Goal: Information Seeking & Learning: Learn about a topic

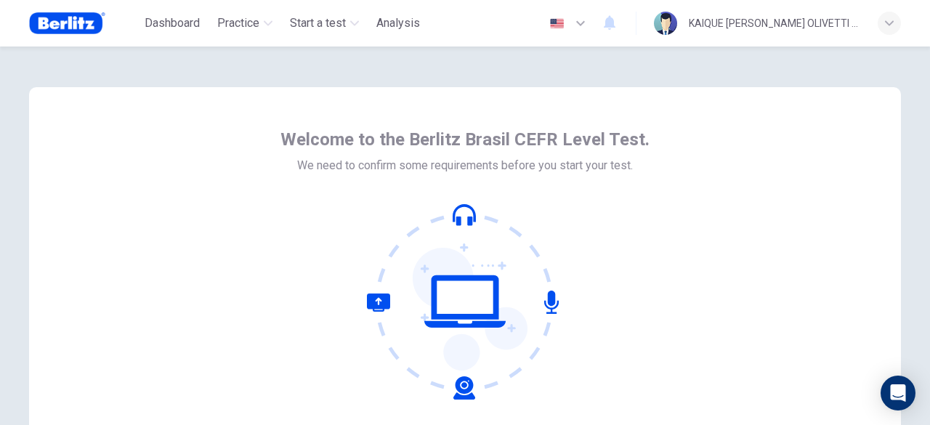
scroll to position [145, 0]
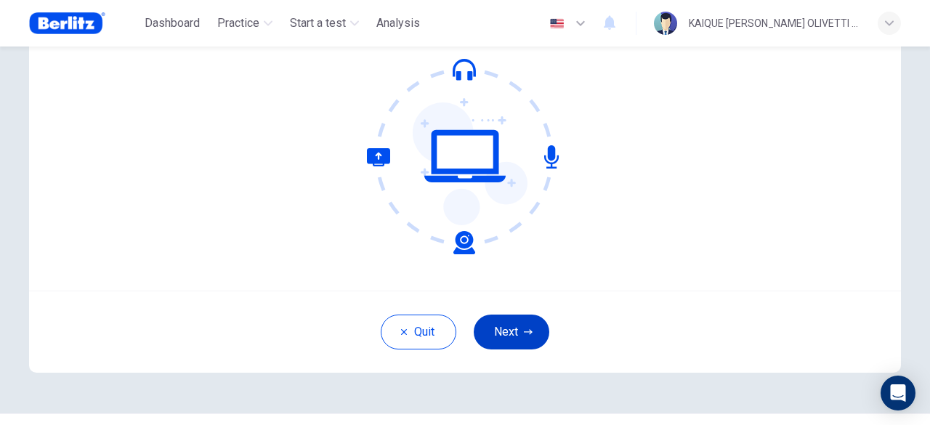
click at [508, 328] on button "Next" at bounding box center [512, 332] width 76 height 35
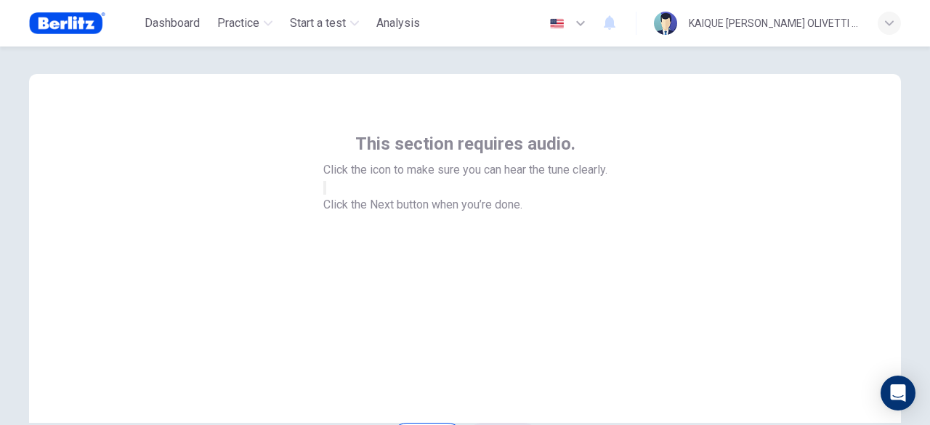
scroll to position [0, 0]
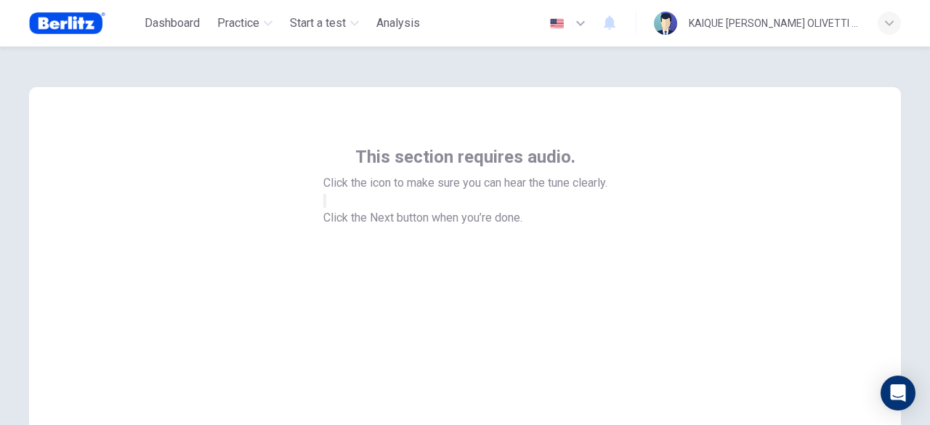
click at [326, 208] on button "button" at bounding box center [324, 201] width 3 height 14
click at [342, 219] on icon "button" at bounding box center [333, 212] width 17 height 13
click at [326, 208] on button "button" at bounding box center [324, 201] width 3 height 14
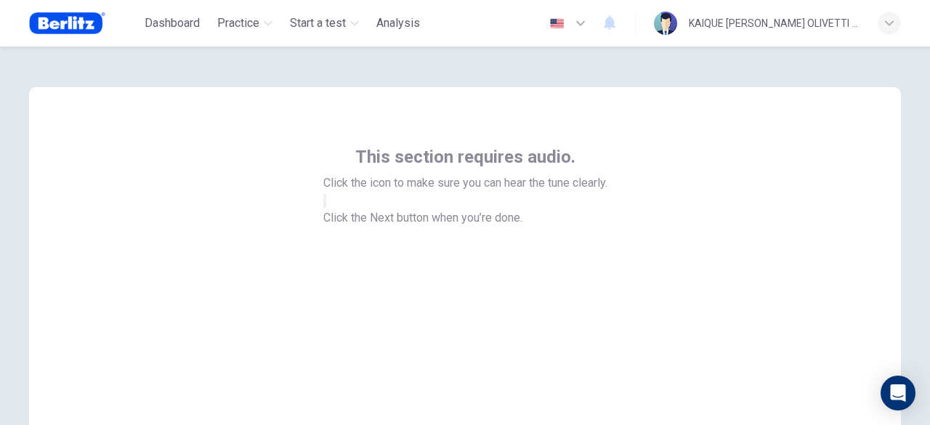
click at [326, 208] on button "button" at bounding box center [324, 201] width 3 height 14
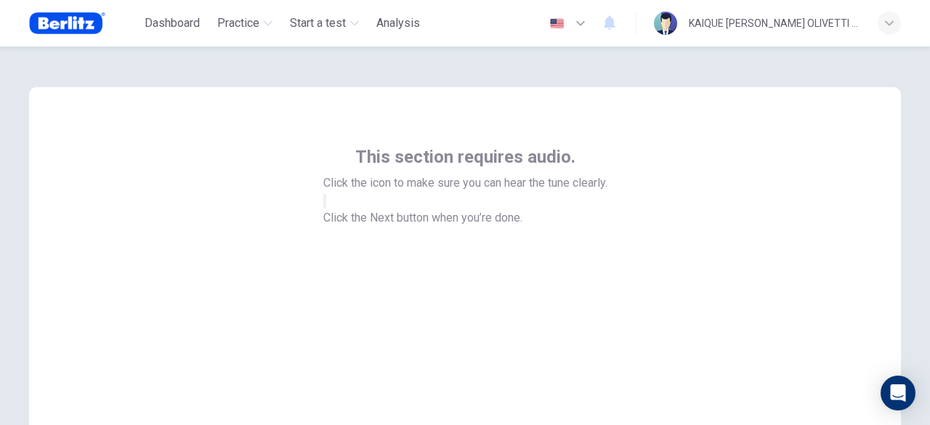
click at [326, 208] on button "button" at bounding box center [324, 201] width 3 height 14
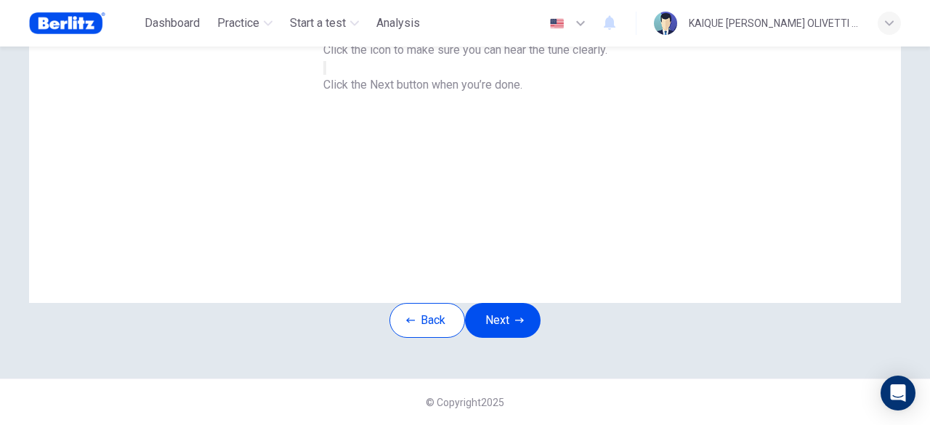
scroll to position [179, 0]
click at [497, 303] on button "Next" at bounding box center [503, 320] width 76 height 35
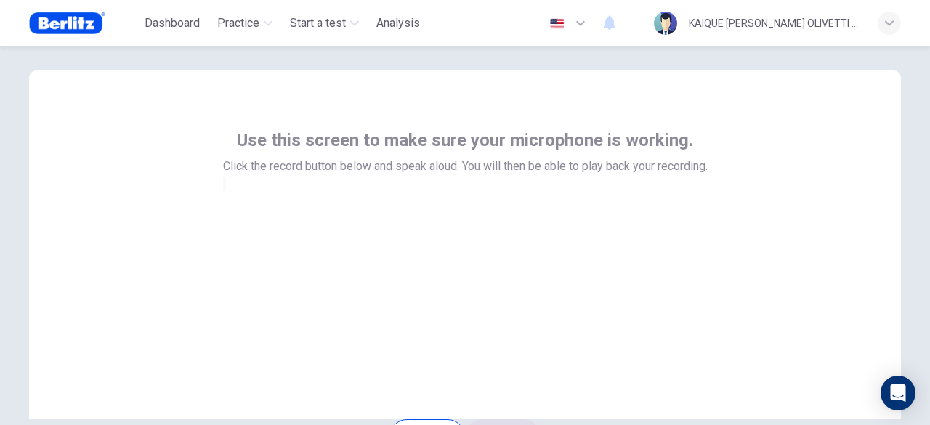
scroll to position [0, 0]
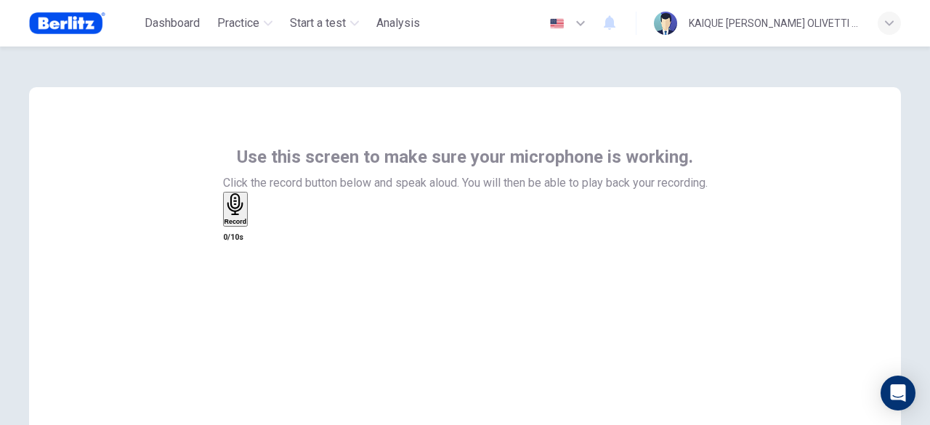
click at [247, 216] on icon "button" at bounding box center [236, 204] width 23 height 23
click at [252, 226] on div "button" at bounding box center [252, 220] width 0 height 11
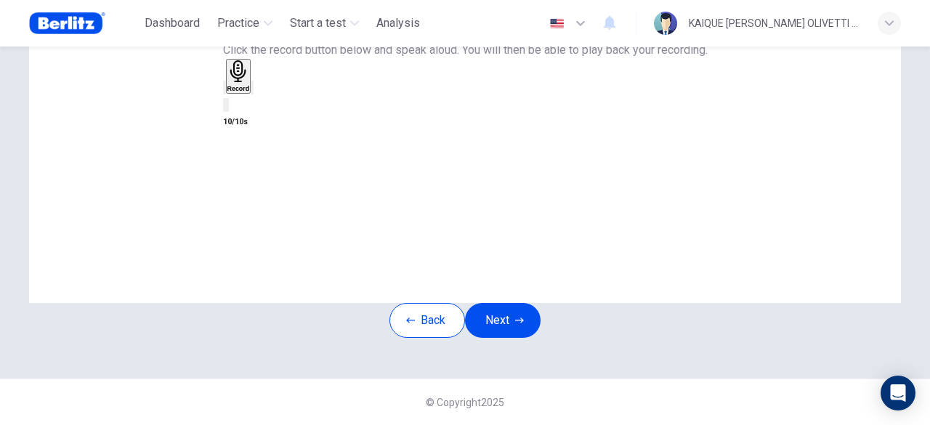
scroll to position [73, 0]
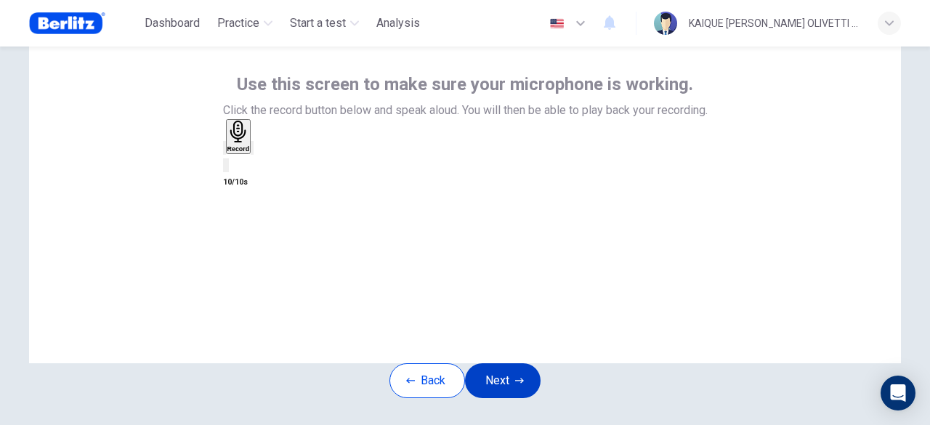
click at [527, 398] on button "Next" at bounding box center [503, 380] width 76 height 35
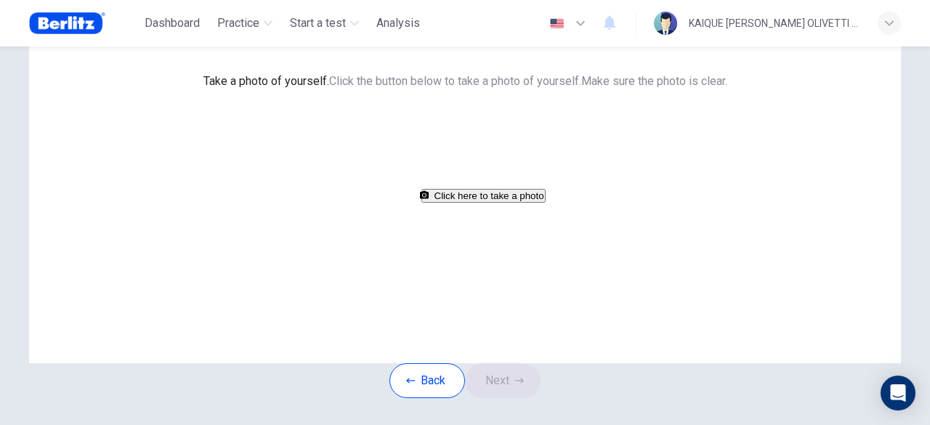
click at [467, 203] on button "Click here to take a photo" at bounding box center [483, 196] width 124 height 14
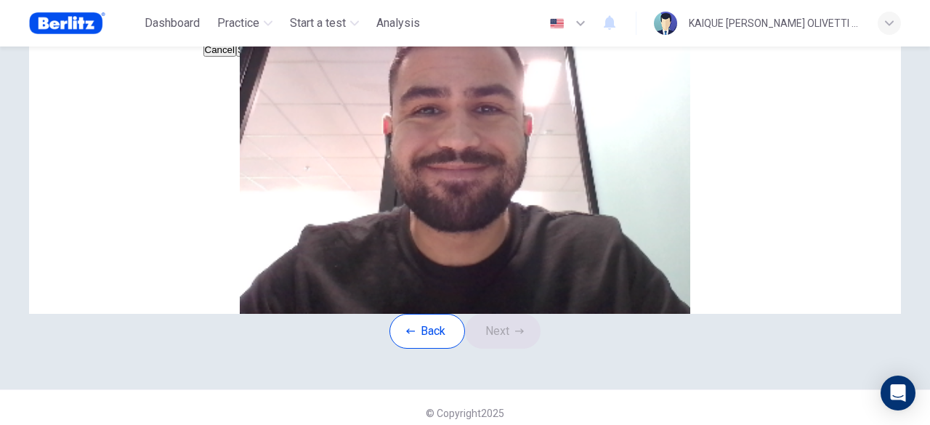
scroll to position [145, 0]
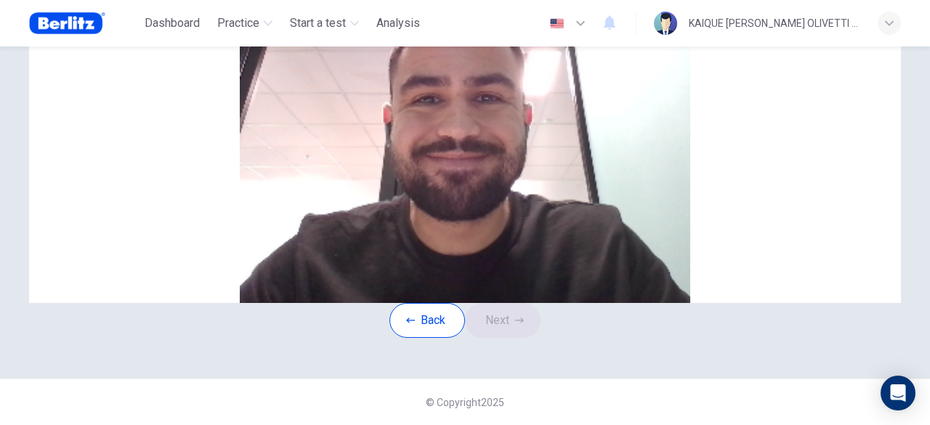
click at [261, 46] on button "Save" at bounding box center [248, 39] width 25 height 14
click at [491, 338] on button "Next" at bounding box center [503, 320] width 76 height 35
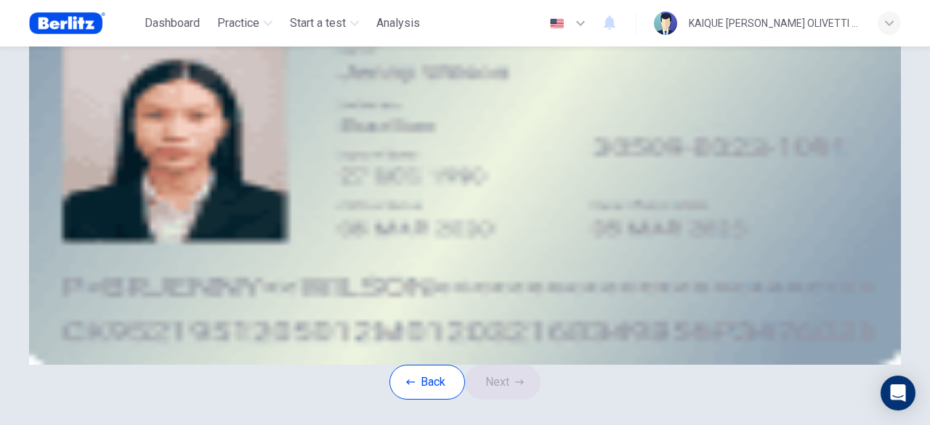
scroll to position [73, 0]
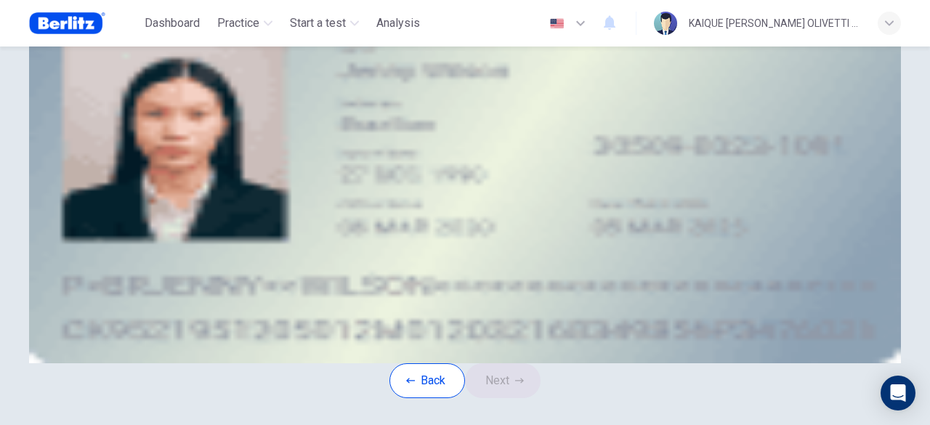
click at [398, 125] on div "Upload image" at bounding box center [465, 116] width 657 height 17
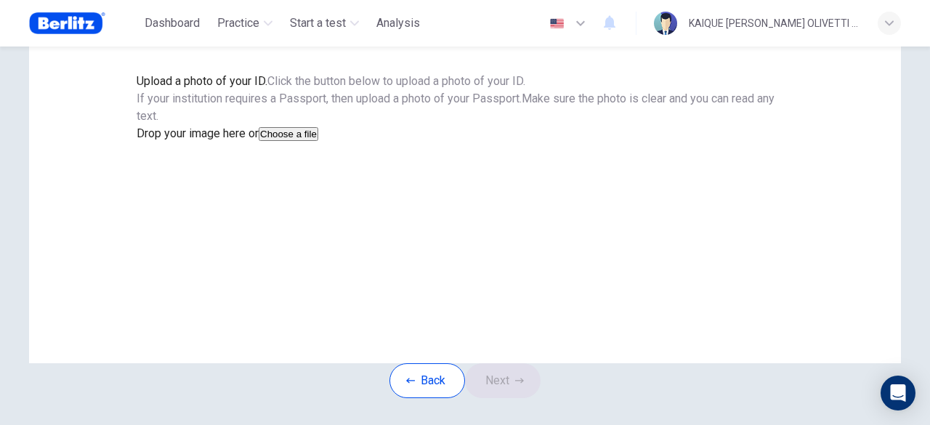
click at [318, 141] on button "Choose a file" at bounding box center [289, 134] width 60 height 14
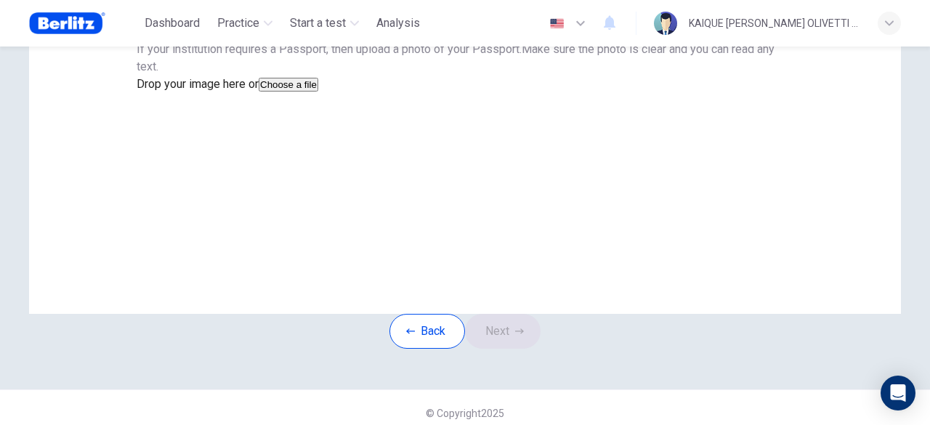
scroll to position [145, 0]
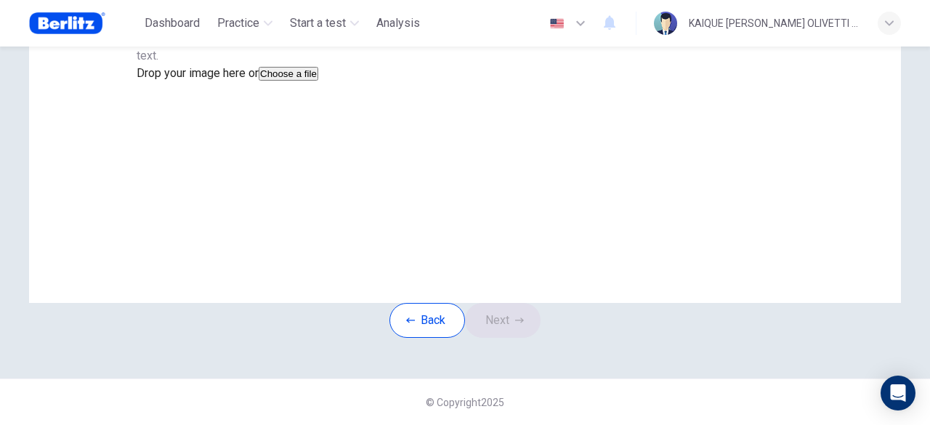
click at [591, 82] on div "Drop your image here or Choose a file" at bounding box center [465, 73] width 657 height 17
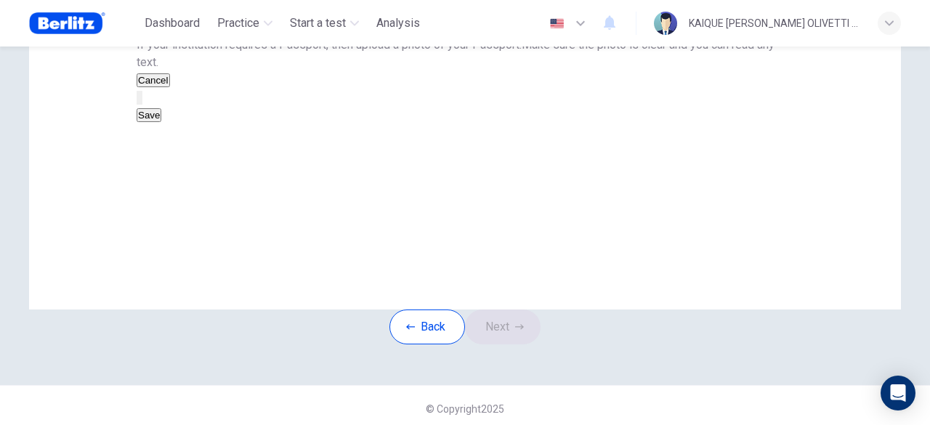
scroll to position [218, 0]
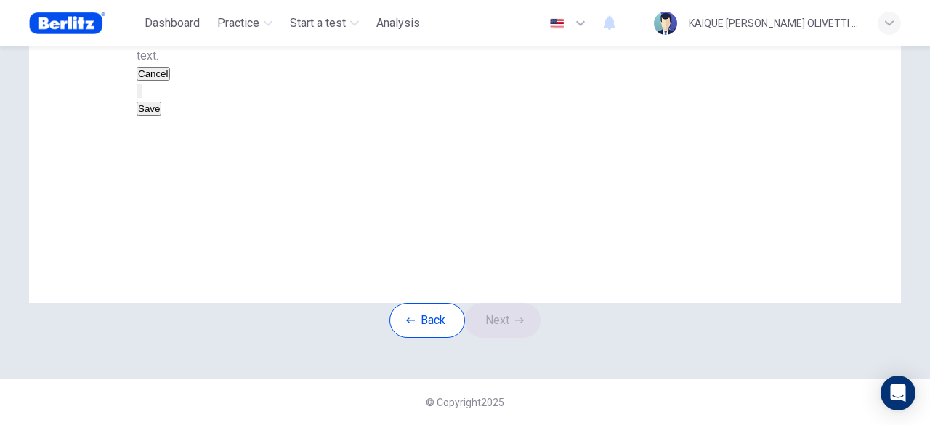
click at [161, 116] on button "Save" at bounding box center [149, 109] width 25 height 14
click at [533, 338] on button "Next" at bounding box center [503, 320] width 76 height 35
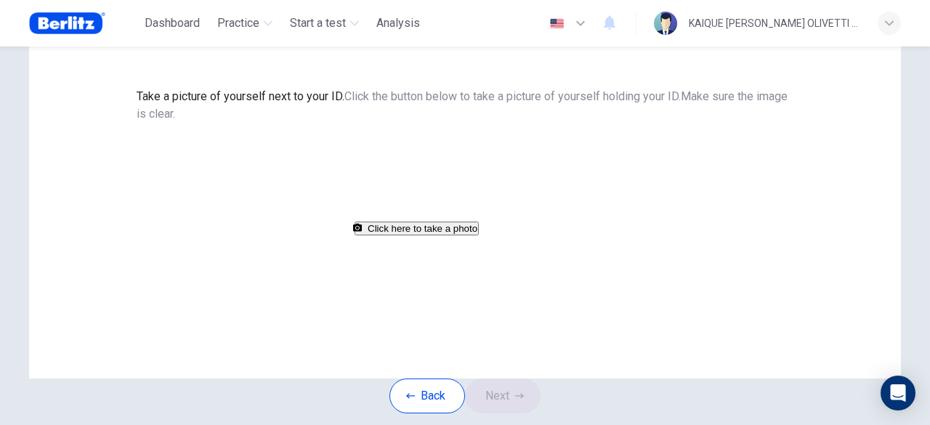
scroll to position [130, 0]
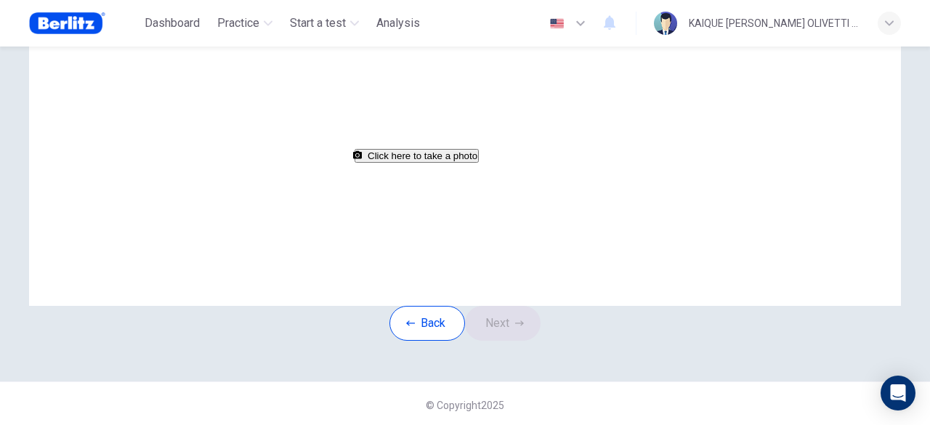
click at [479, 163] on button "Click here to take a photo" at bounding box center [417, 156] width 124 height 14
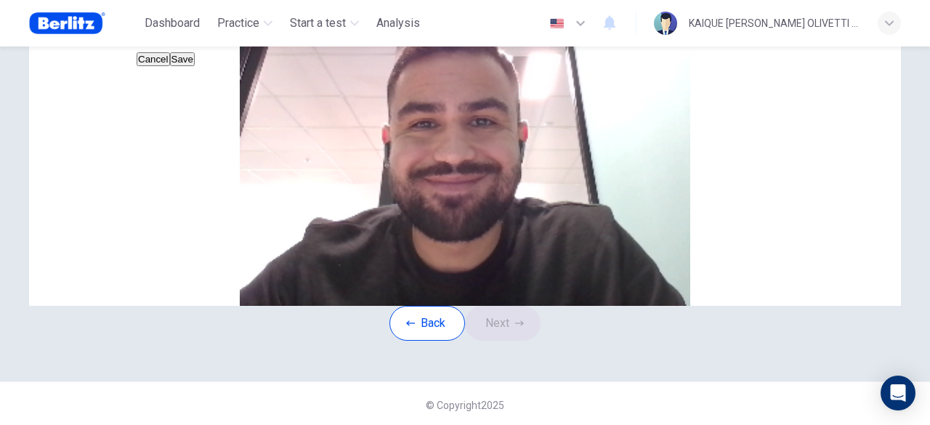
click at [170, 66] on button "Cancel" at bounding box center [153, 59] width 33 height 14
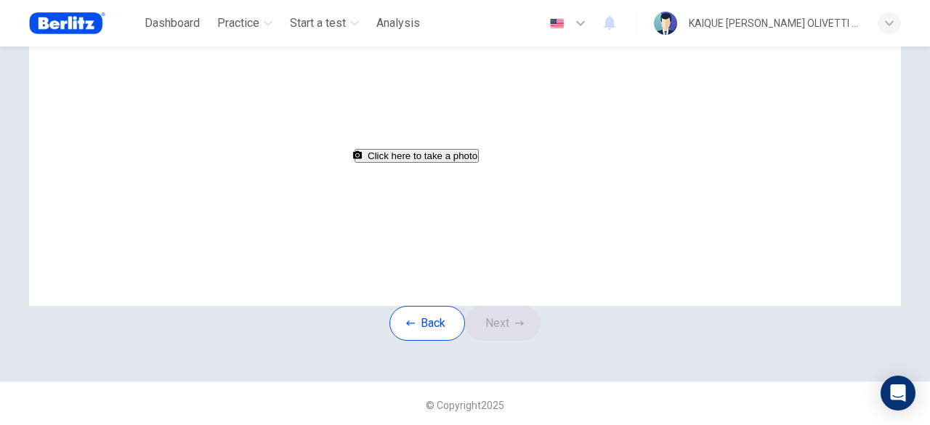
click at [479, 163] on button "Click here to take a photo" at bounding box center [417, 156] width 124 height 14
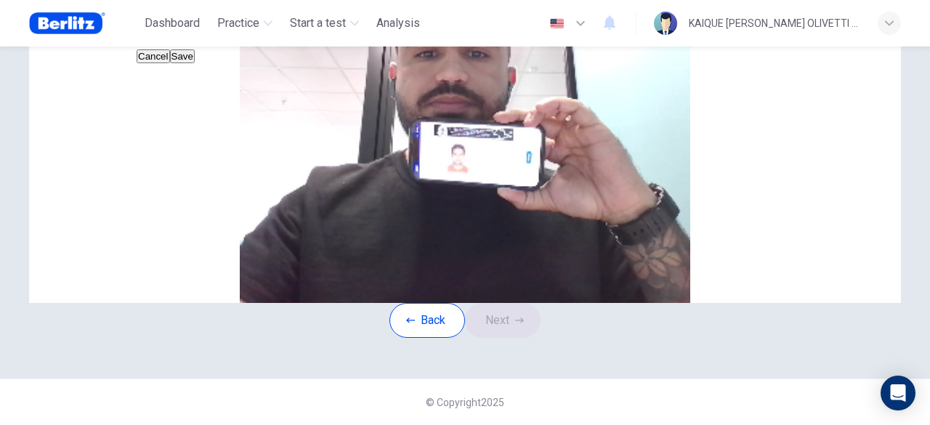
scroll to position [169, 0]
click at [170, 63] on button "Cancel" at bounding box center [153, 56] width 33 height 14
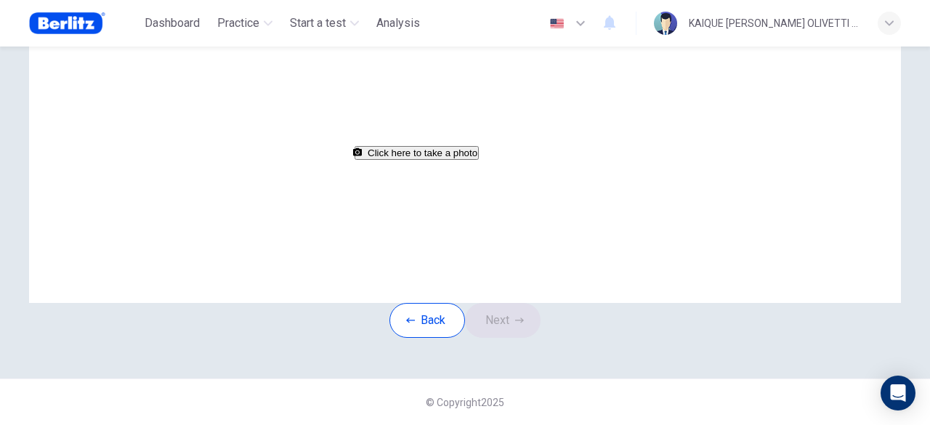
click at [479, 160] on button "Click here to take a photo" at bounding box center [417, 153] width 124 height 14
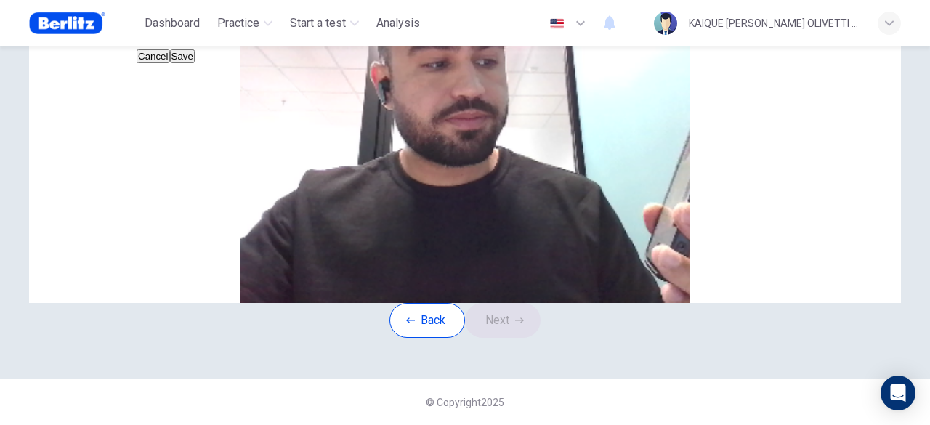
click at [170, 63] on button "Cancel" at bounding box center [153, 56] width 33 height 14
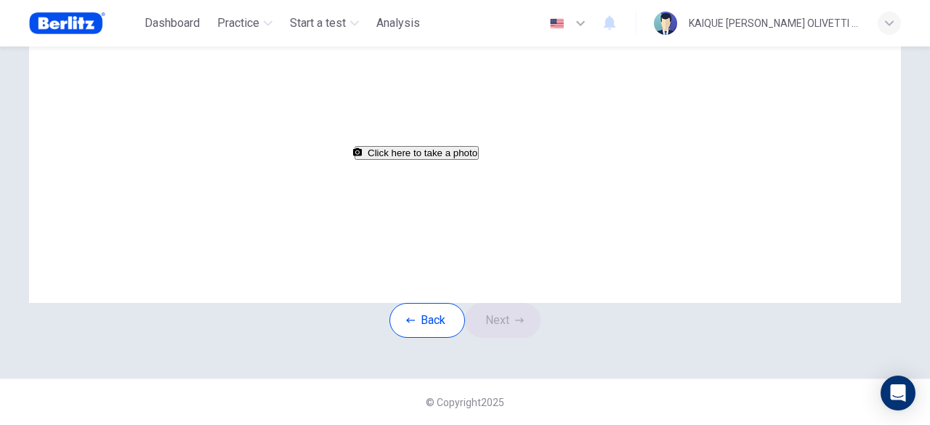
click at [479, 160] on button "Click here to take a photo" at bounding box center [417, 153] width 124 height 14
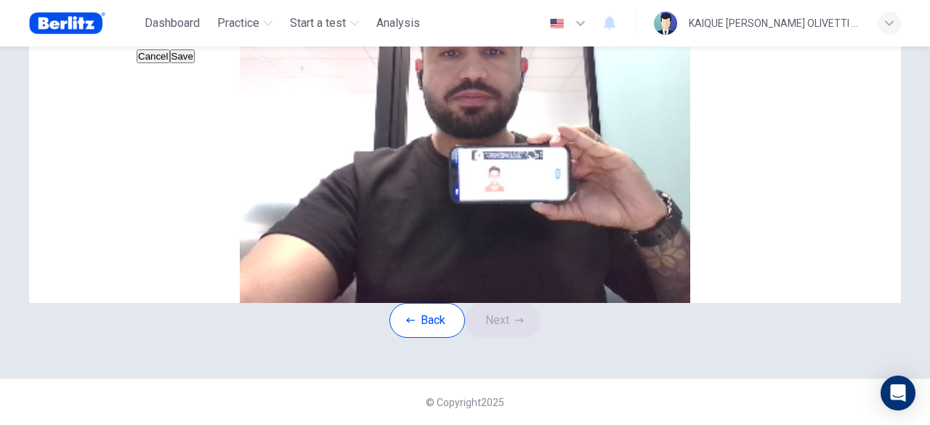
click at [195, 63] on button "Save" at bounding box center [182, 56] width 25 height 14
click at [504, 338] on button "Next" at bounding box center [503, 320] width 76 height 35
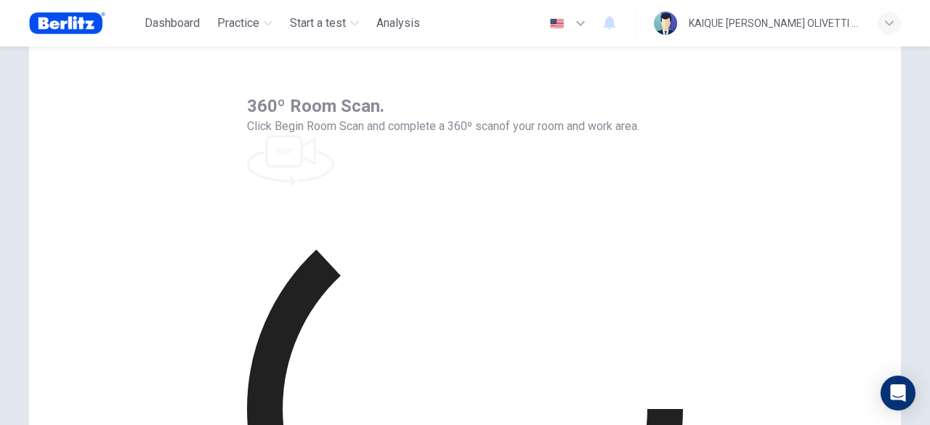
scroll to position [23, 0]
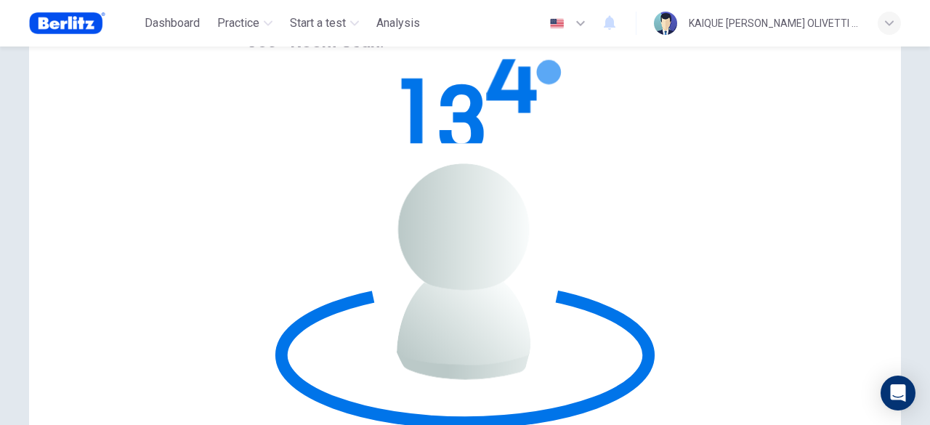
scroll to position [179, 0]
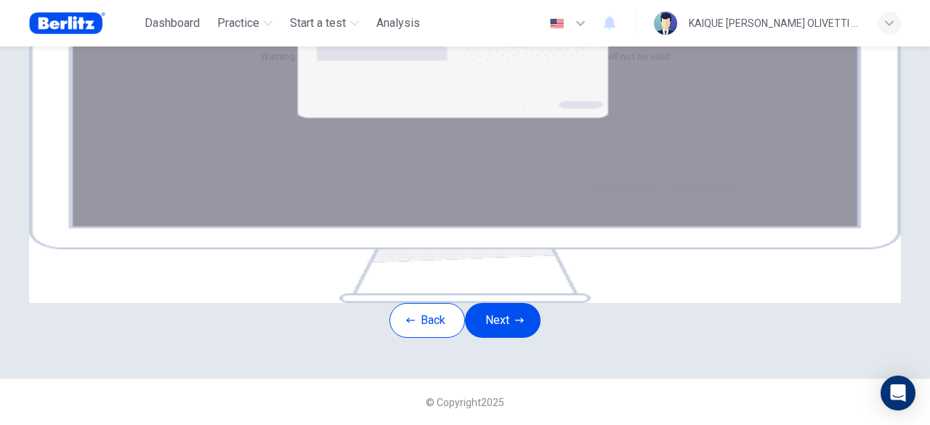
scroll to position [329, 0]
click at [522, 316] on icon "button" at bounding box center [519, 320] width 9 height 9
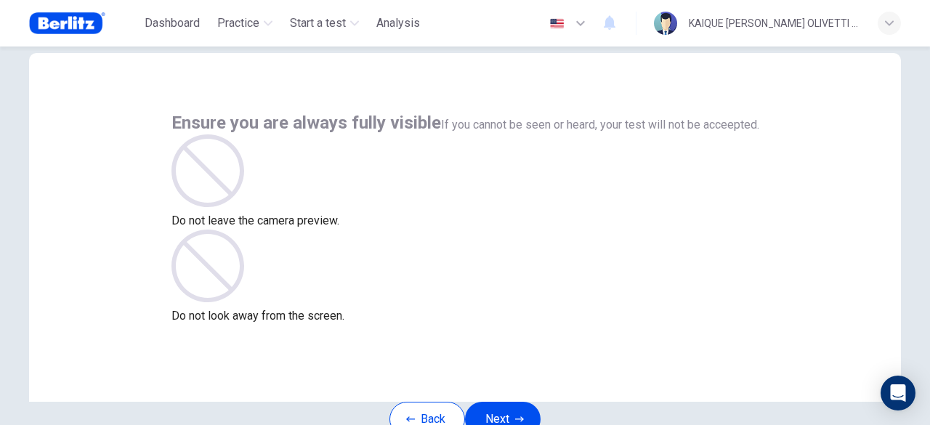
scroll to position [107, 0]
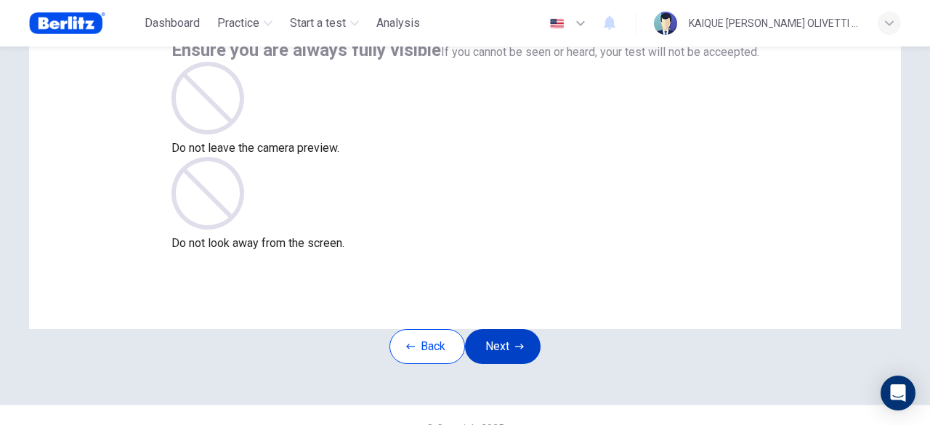
click at [514, 359] on button "Next" at bounding box center [503, 346] width 76 height 35
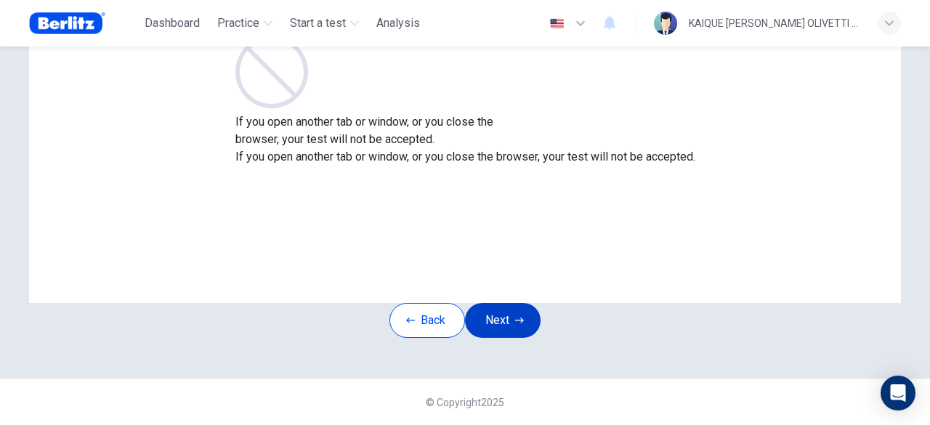
scroll to position [179, 0]
click at [498, 303] on button "Next" at bounding box center [503, 320] width 76 height 35
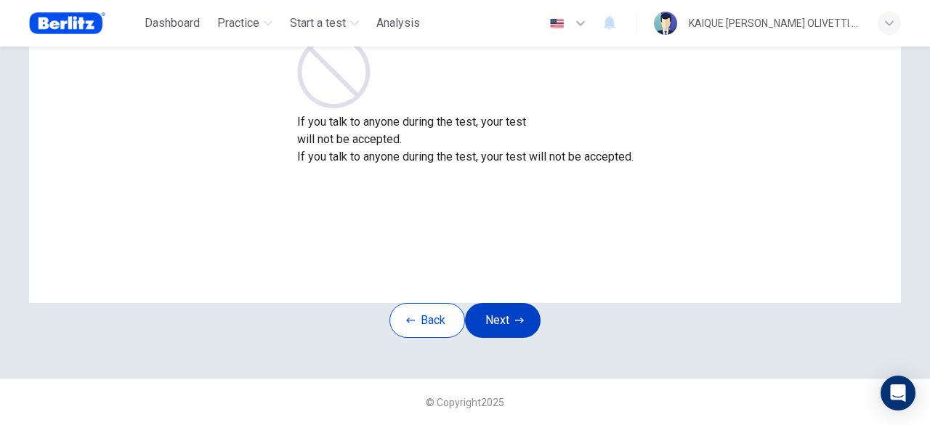
click at [497, 303] on button "Next" at bounding box center [503, 320] width 76 height 35
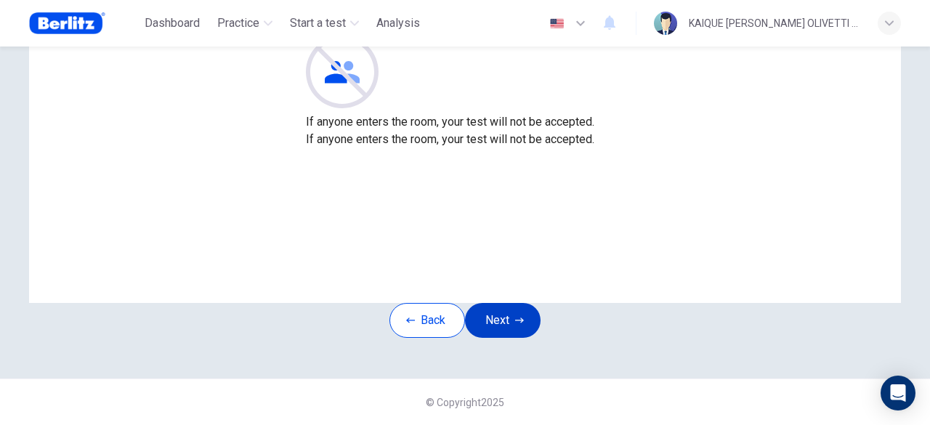
click at [492, 303] on button "Next" at bounding box center [503, 320] width 76 height 35
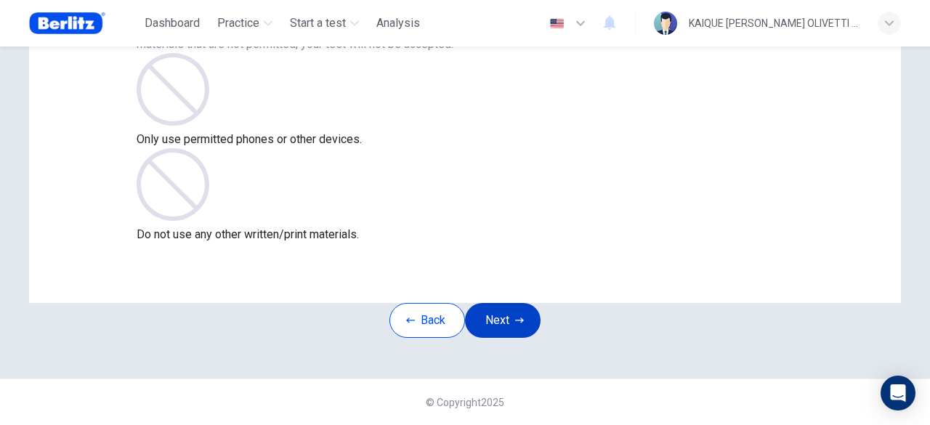
click at [506, 303] on button "Next" at bounding box center [503, 320] width 76 height 35
click at [505, 303] on button "Next" at bounding box center [503, 320] width 76 height 35
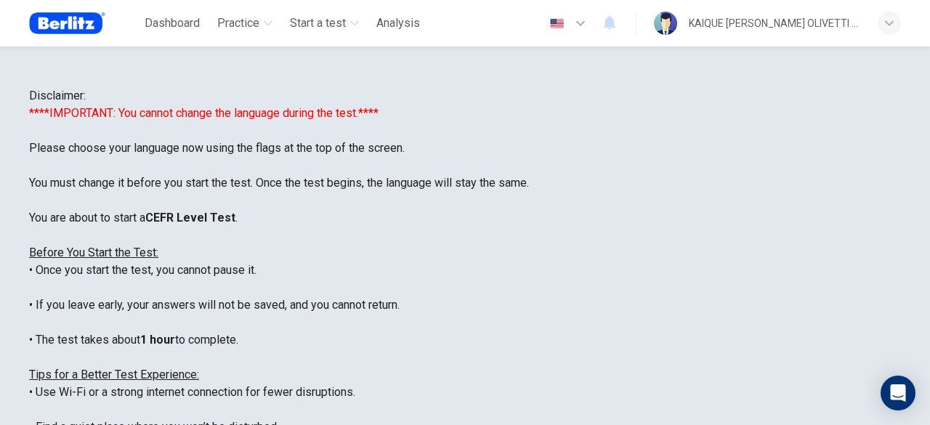
scroll to position [0, 0]
click at [585, 24] on icon "button" at bounding box center [580, 23] width 9 height 5
click at [847, 424] on div at bounding box center [465, 425] width 930 height 0
click at [587, 21] on icon "button" at bounding box center [580, 23] width 17 height 17
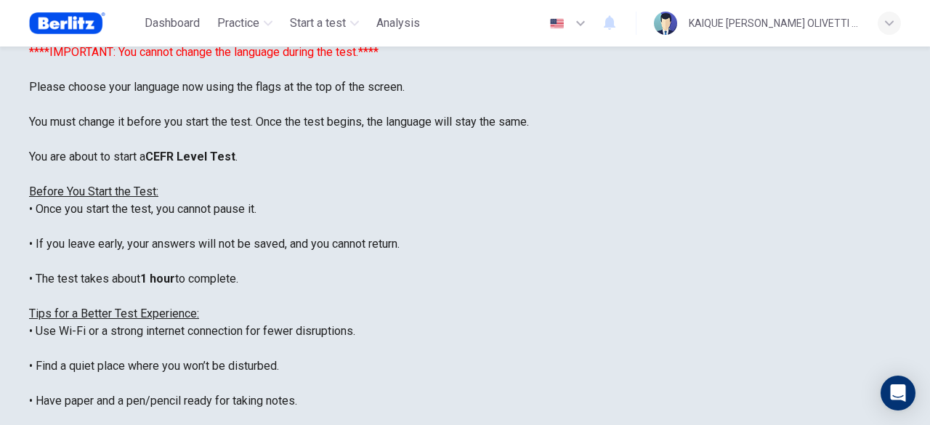
scroll to position [145, 0]
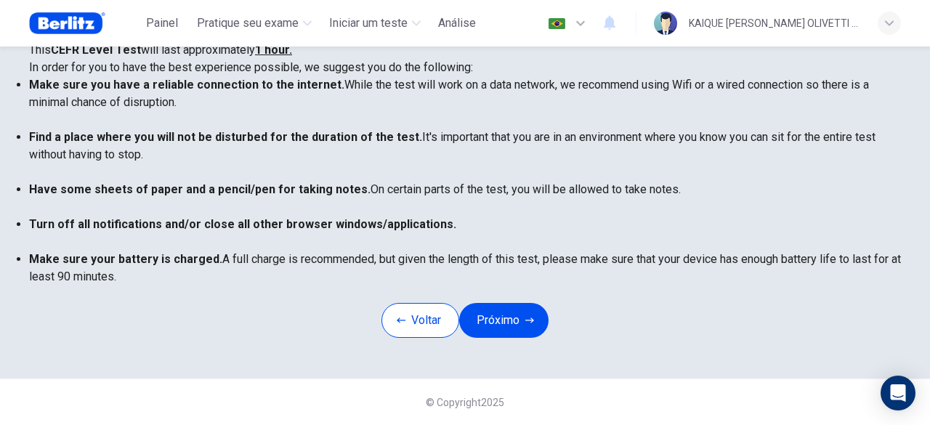
scroll to position [19, 0]
click at [427, 338] on button "Voltar" at bounding box center [420, 320] width 78 height 35
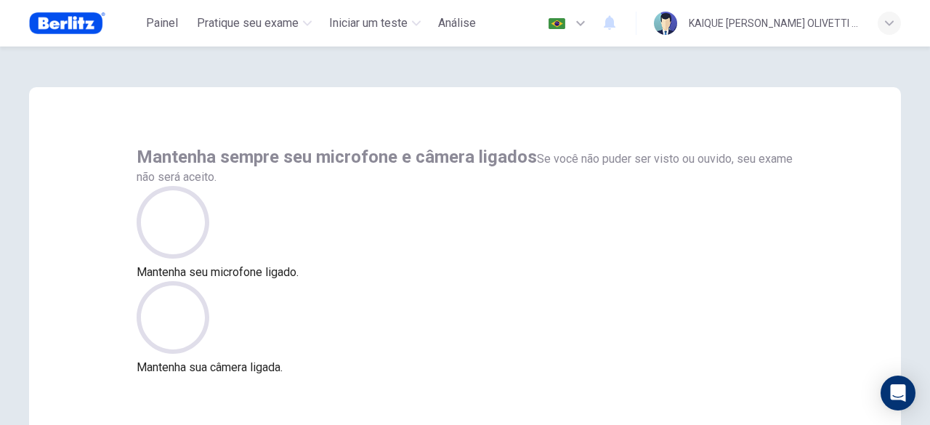
scroll to position [179, 0]
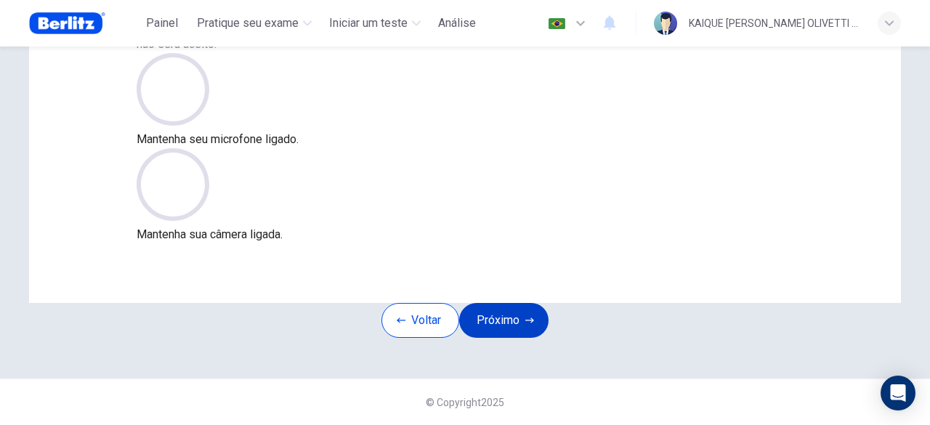
click at [509, 303] on button "Próximo" at bounding box center [503, 320] width 89 height 35
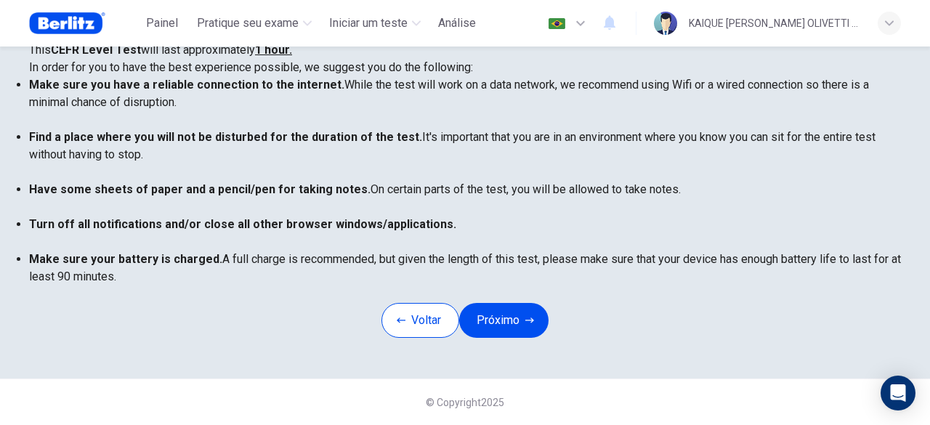
scroll to position [0, 0]
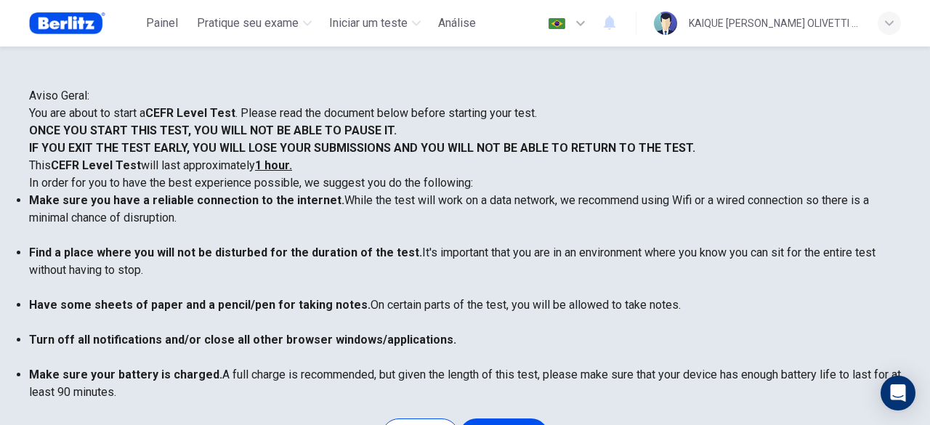
click at [585, 24] on icon "button" at bounding box center [580, 23] width 17 height 17
type input "**"
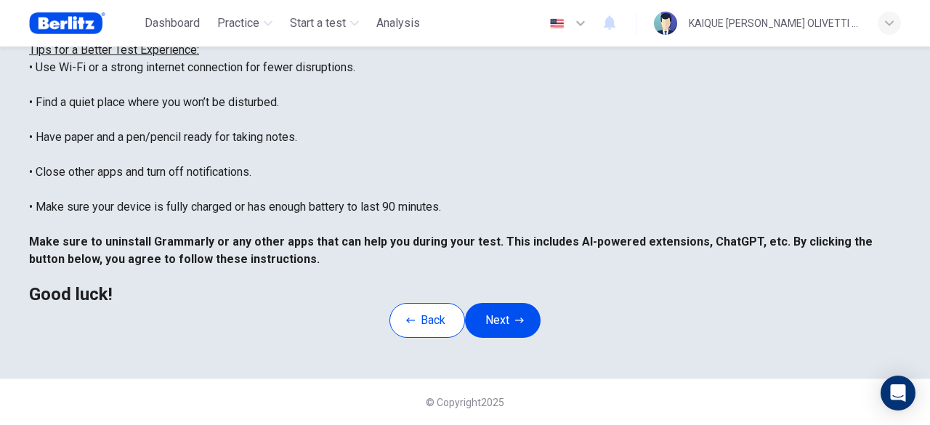
scroll to position [382, 0]
click at [420, 303] on button "Back" at bounding box center [427, 320] width 76 height 35
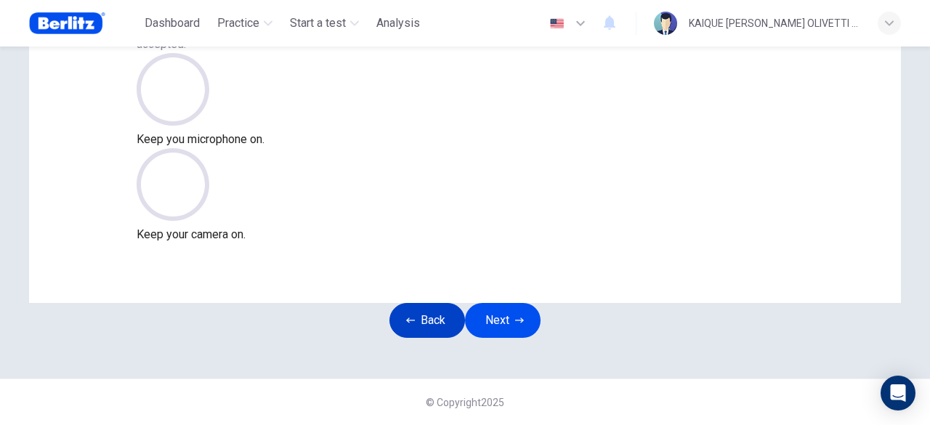
click at [420, 303] on button "Back" at bounding box center [427, 320] width 76 height 35
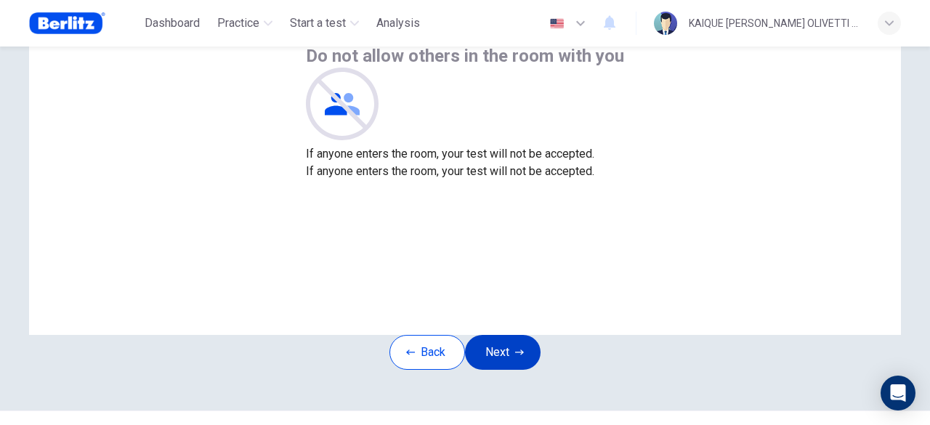
scroll to position [145, 0]
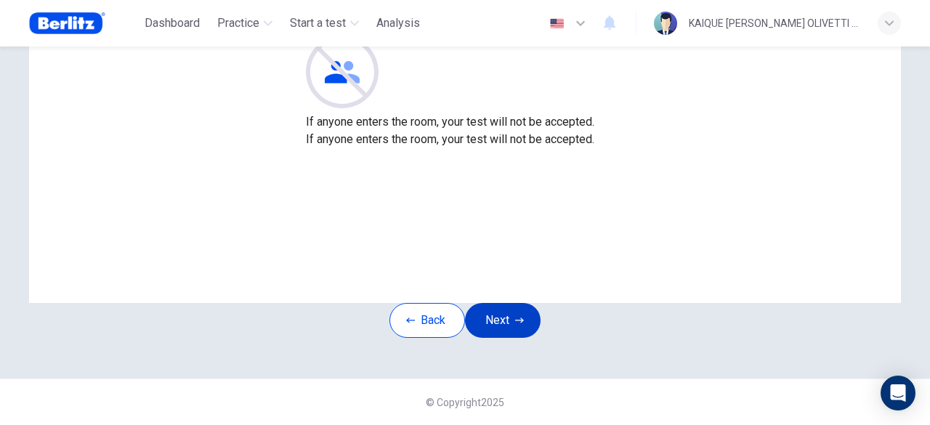
click at [523, 325] on button "Next" at bounding box center [503, 320] width 76 height 35
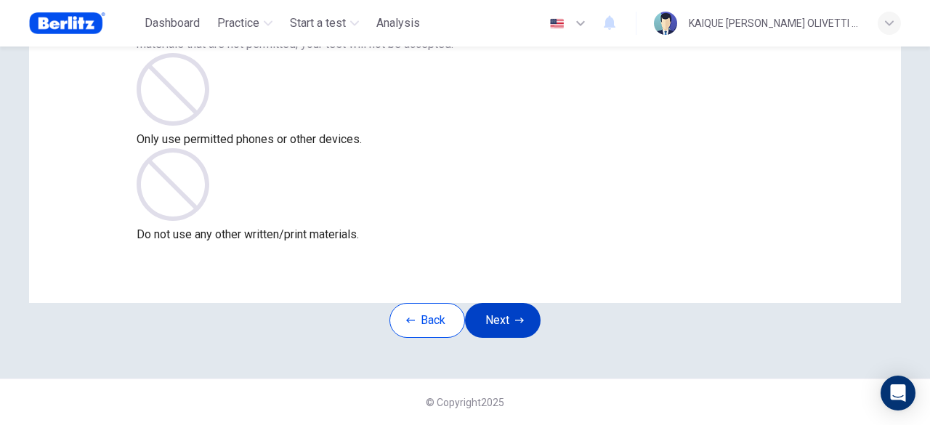
click at [516, 335] on button "Next" at bounding box center [503, 320] width 76 height 35
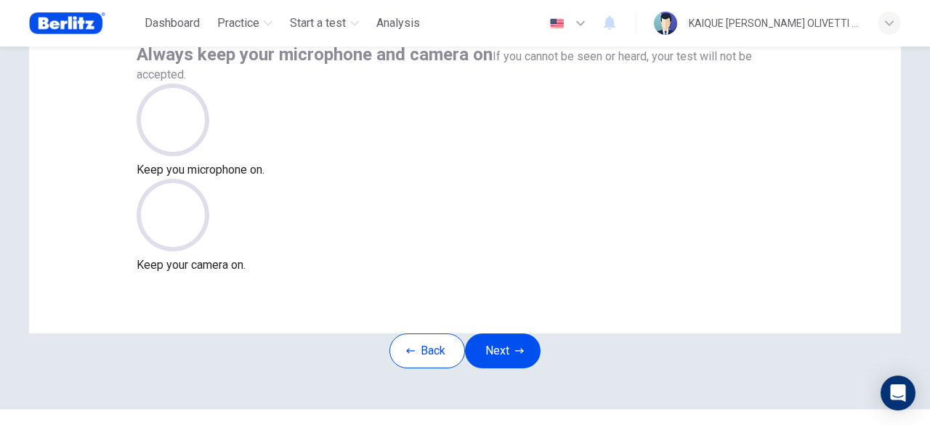
scroll to position [179, 0]
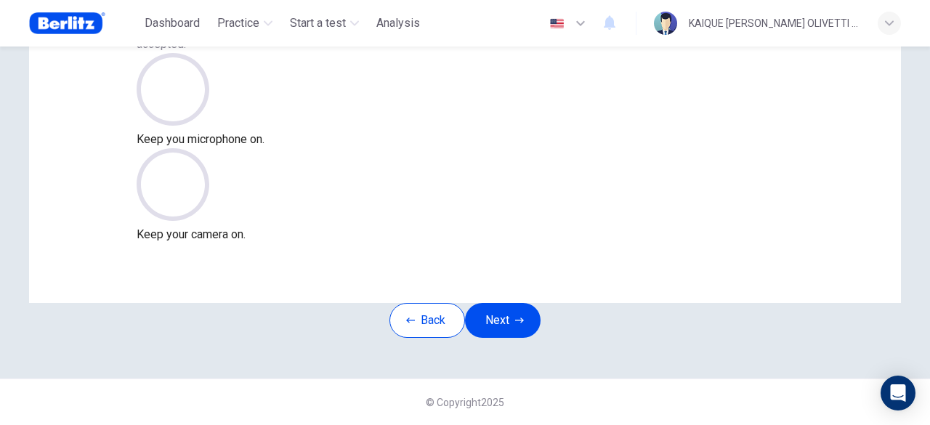
click at [524, 303] on div "Back Next" at bounding box center [464, 320] width 151 height 35
click at [519, 303] on button "Next" at bounding box center [503, 320] width 76 height 35
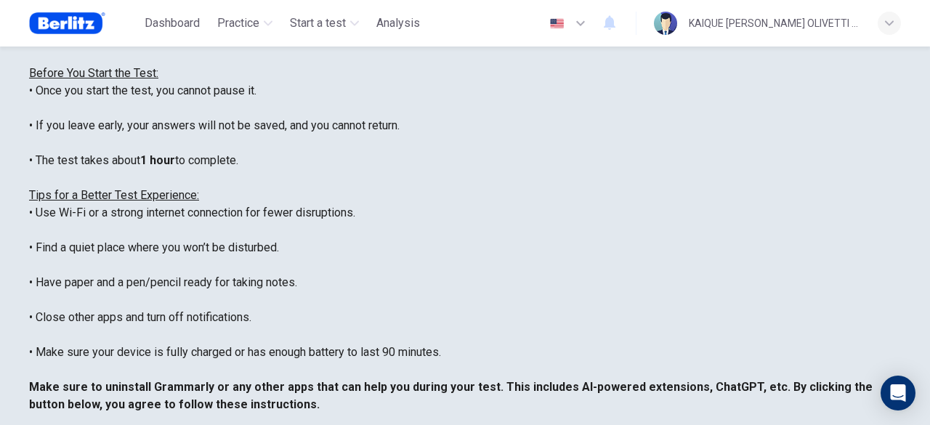
click at [891, 11] on div "English ** ​ KAIQUE [PERSON_NAME] OLIVETTI [PERSON_NAME]" at bounding box center [721, 23] width 359 height 31
click at [891, 14] on div "button" at bounding box center [889, 23] width 23 height 23
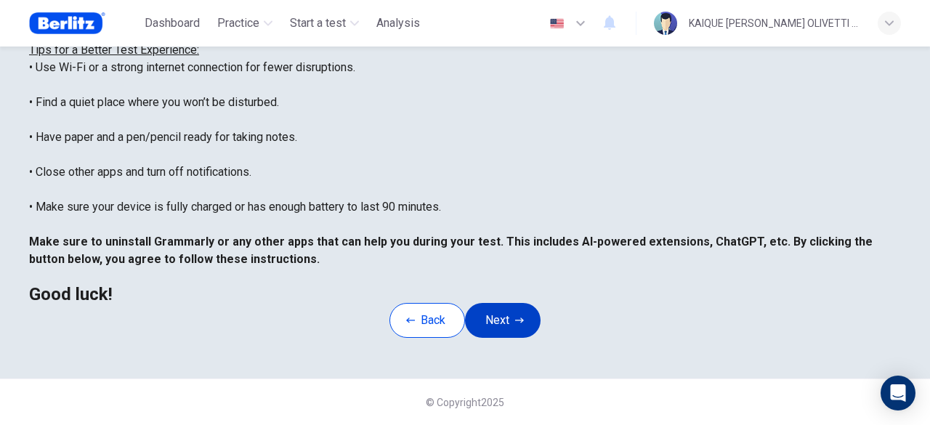
click at [515, 338] on button "Next" at bounding box center [503, 320] width 76 height 35
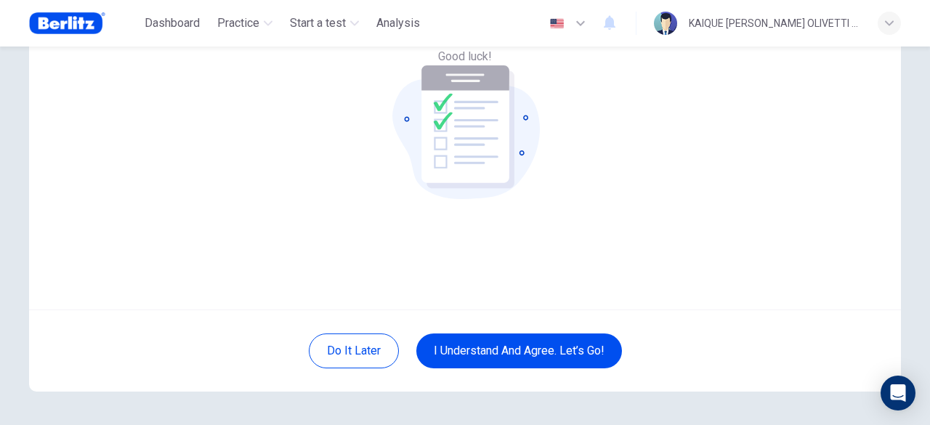
scroll to position [179, 0]
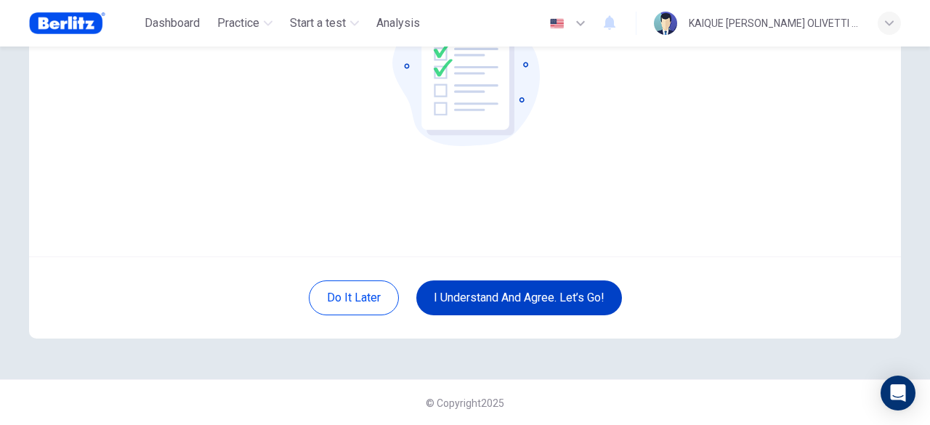
click at [546, 302] on button "I understand and agree. Let’s go!" at bounding box center [519, 297] width 206 height 35
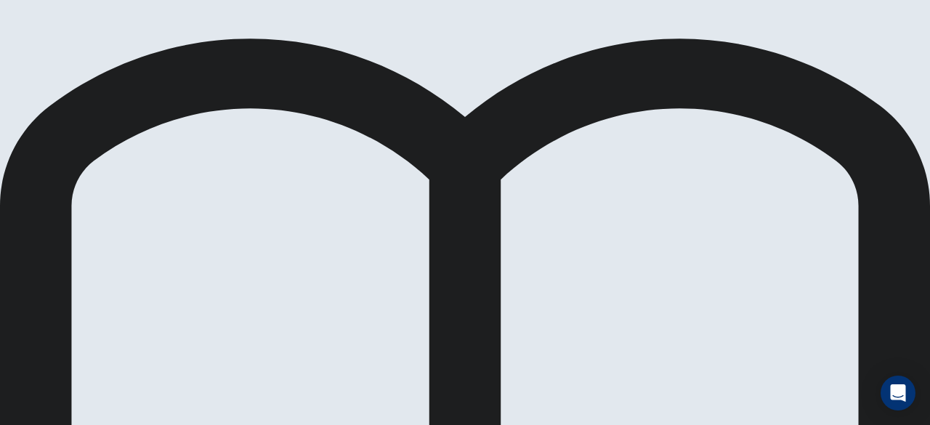
drag, startPoint x: 895, startPoint y: 89, endPoint x: 13, endPoint y: 40, distance: 883.4
click at [13, 40] on div "Level Test Reading Question 1 of 14 Review Next 00:19:48 Question 1 of 14 00:19…" at bounding box center [465, 212] width 930 height 425
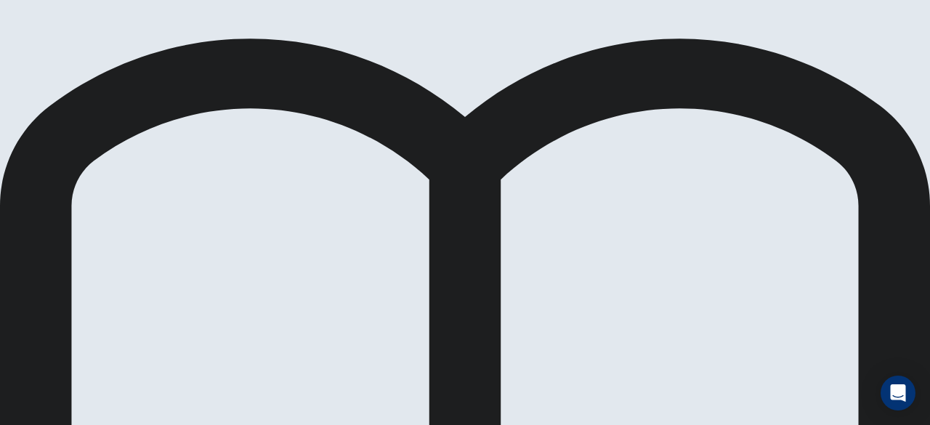
scroll to position [145, 0]
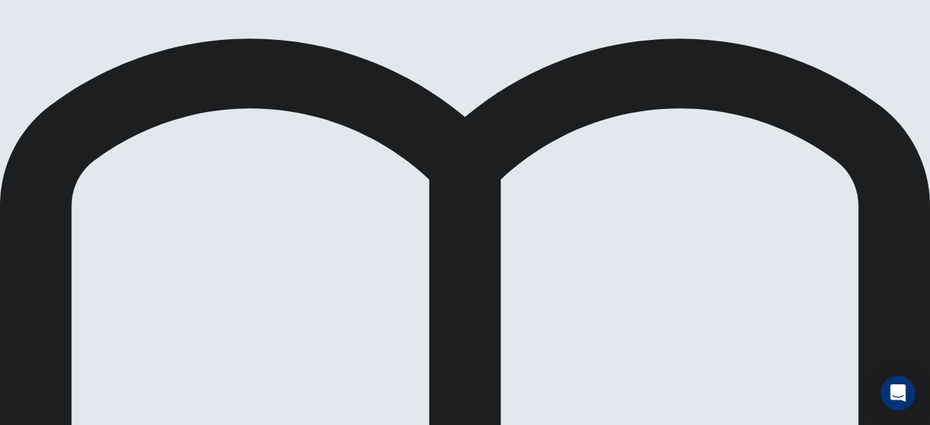
scroll to position [158, 0]
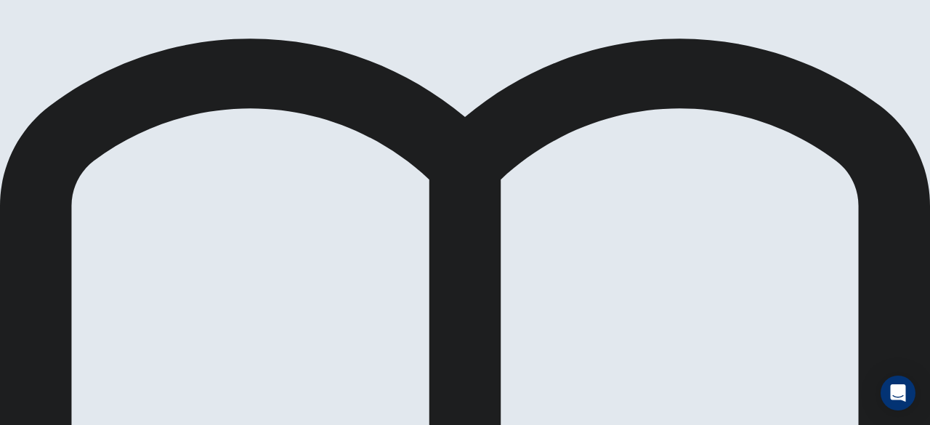
scroll to position [232, 0]
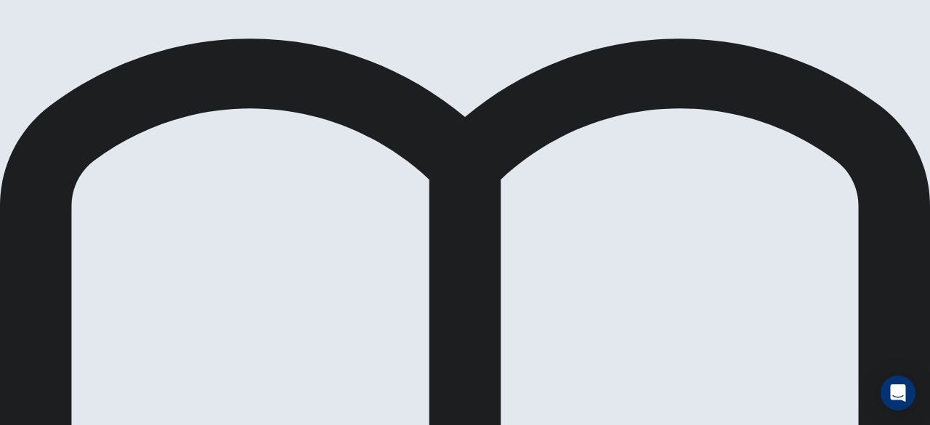
scroll to position [73, 0]
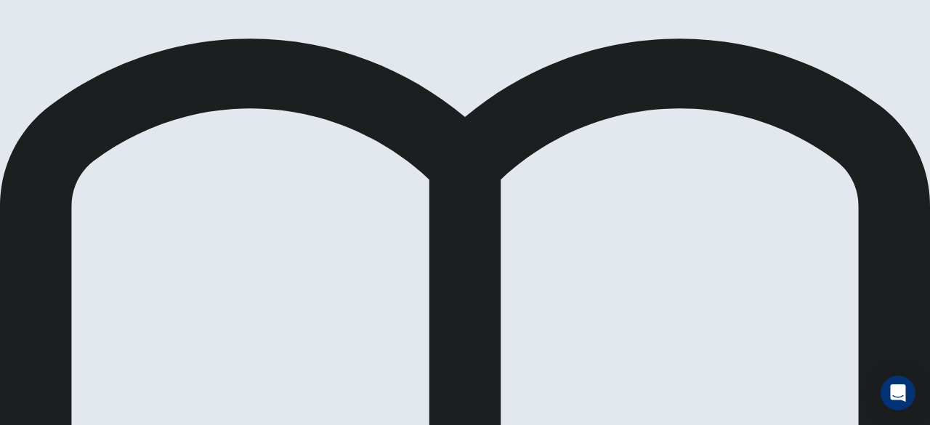
scroll to position [231, 0]
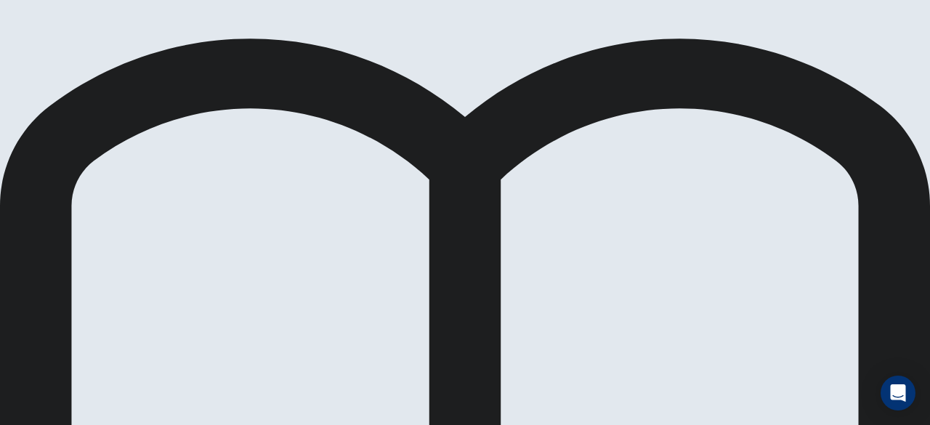
scroll to position [231, 0]
drag, startPoint x: 700, startPoint y: 26, endPoint x: 684, endPoint y: 34, distance: 17.9
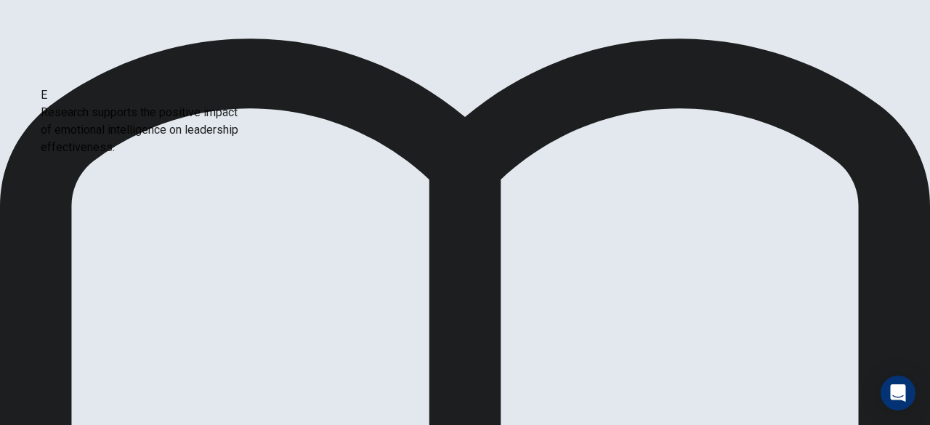
scroll to position [253, 0]
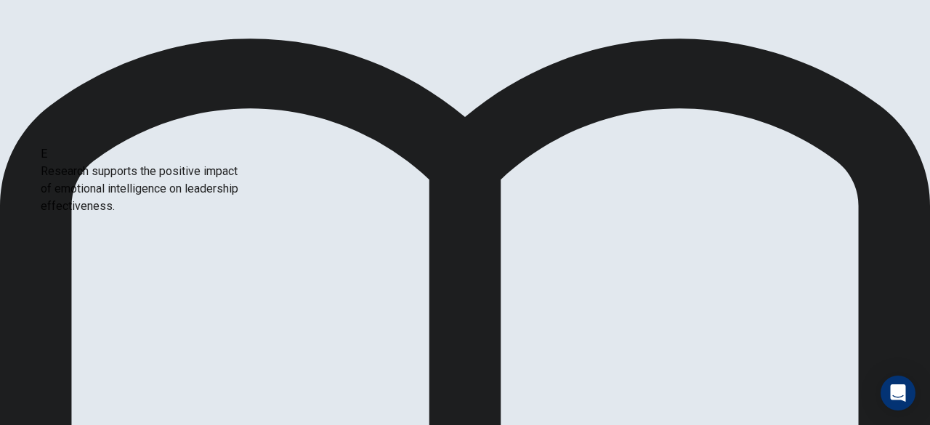
drag, startPoint x: 187, startPoint y: 223, endPoint x: 154, endPoint y: 221, distance: 33.5
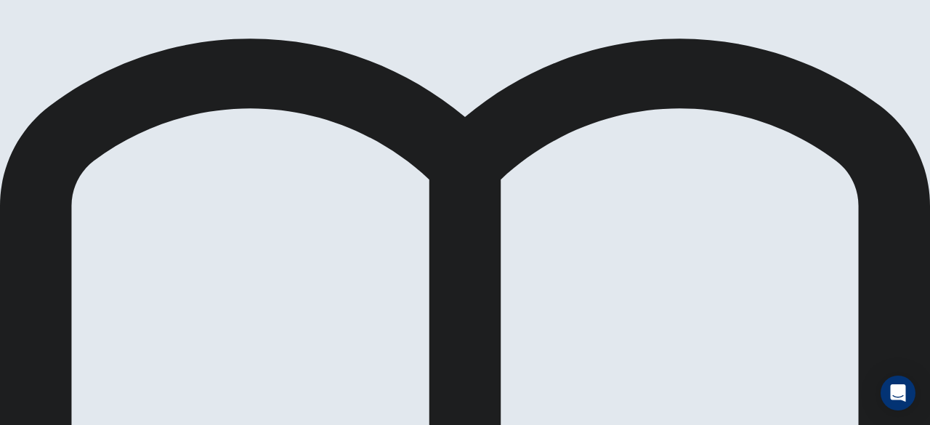
scroll to position [218, 0]
drag, startPoint x: 230, startPoint y: 149, endPoint x: 518, endPoint y: 184, distance: 290.5
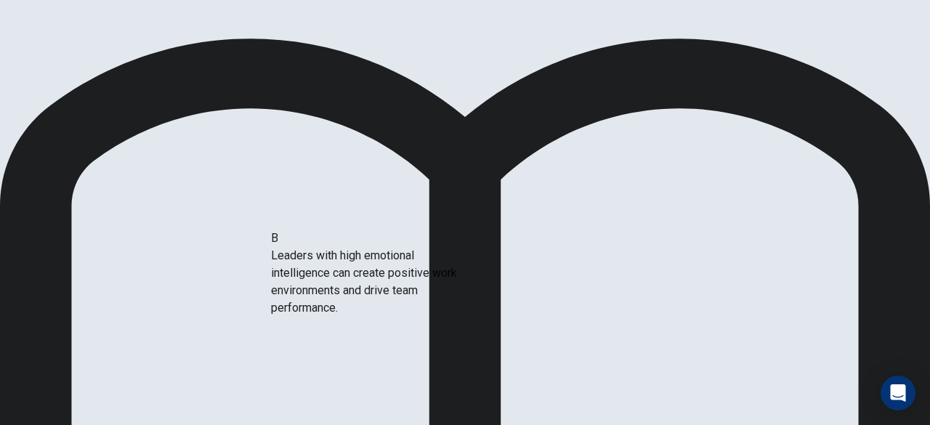
drag, startPoint x: 211, startPoint y: 223, endPoint x: 433, endPoint y: 278, distance: 228.9
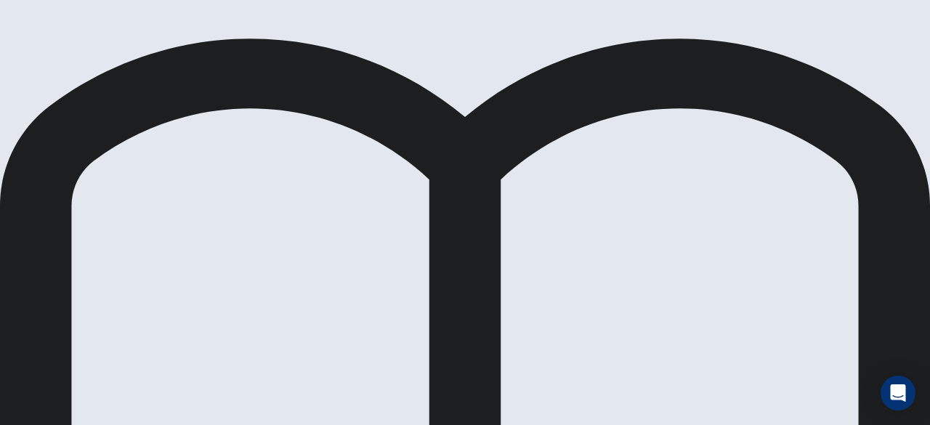
scroll to position [218, 0]
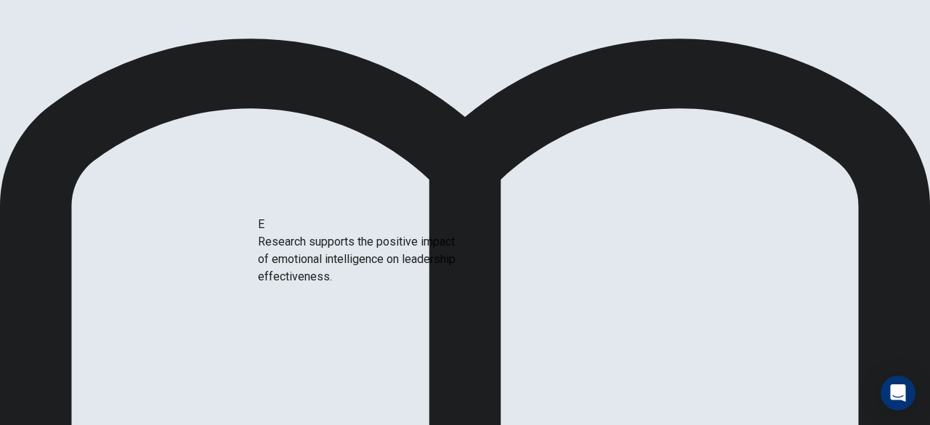
drag, startPoint x: 194, startPoint y: 198, endPoint x: 403, endPoint y: 265, distance: 219.0
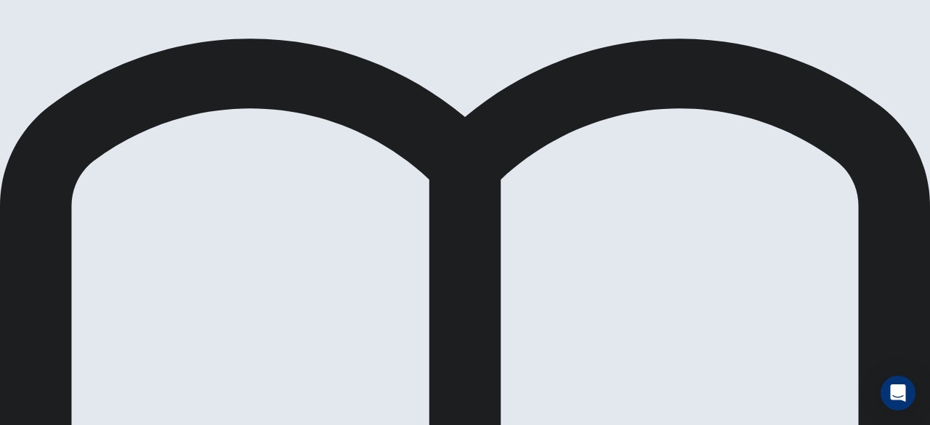
scroll to position [26, 0]
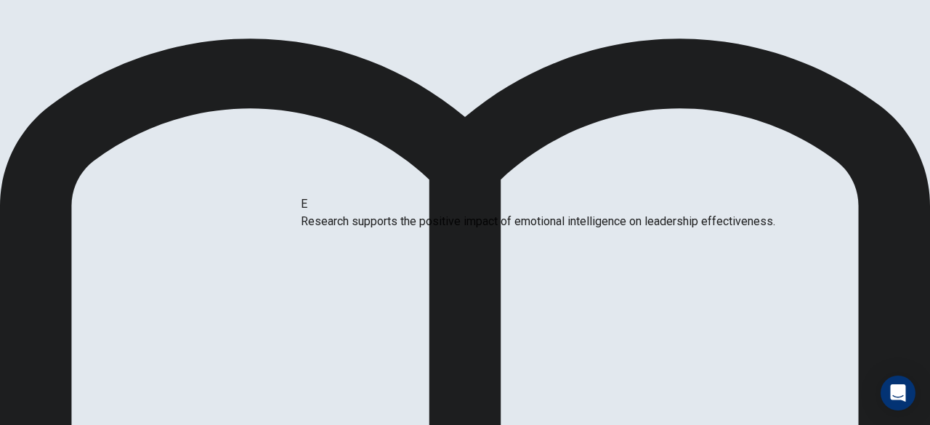
drag, startPoint x: 452, startPoint y: 235, endPoint x: 453, endPoint y: 221, distance: 13.9
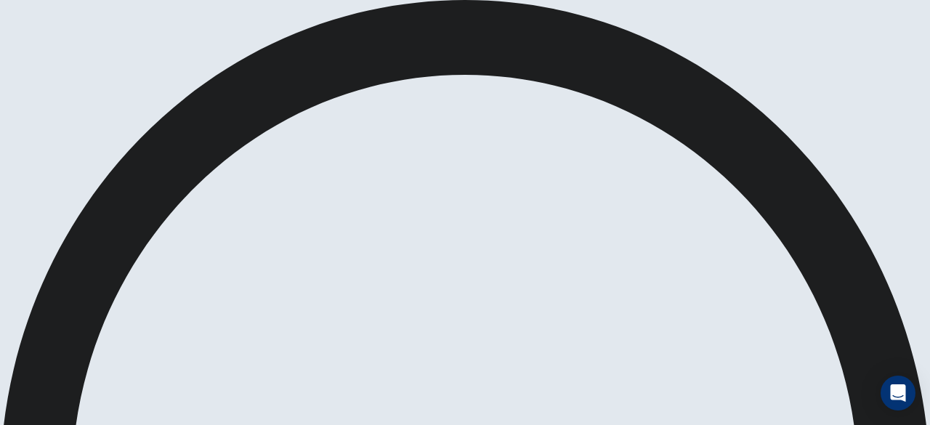
scroll to position [271, 0]
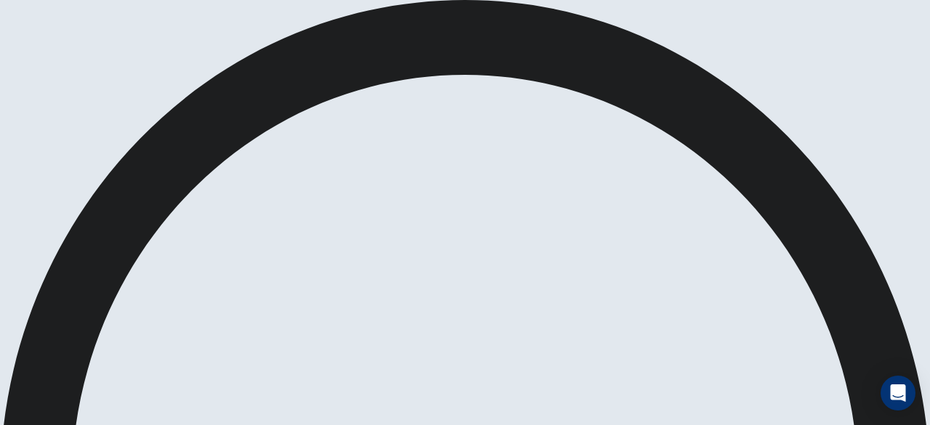
type input "***"
click at [598, 39] on span at bounding box center [598, 39] width 0 height 0
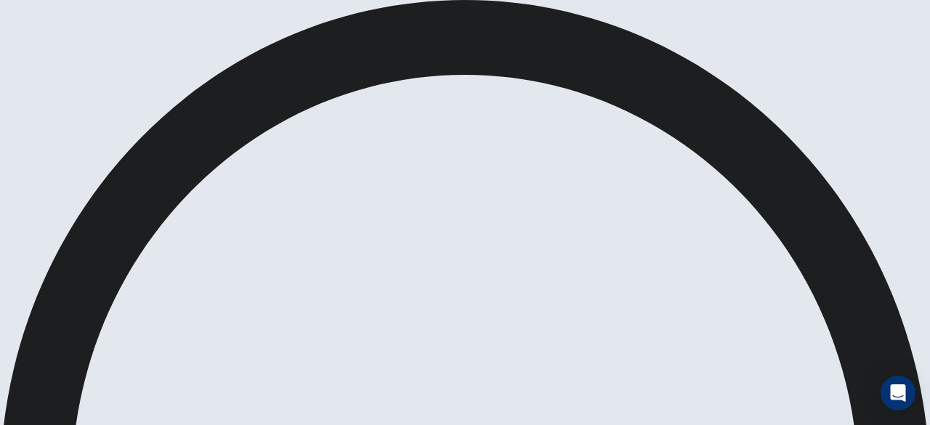
type input "***"
click at [598, 39] on span at bounding box center [598, 39] width 0 height 0
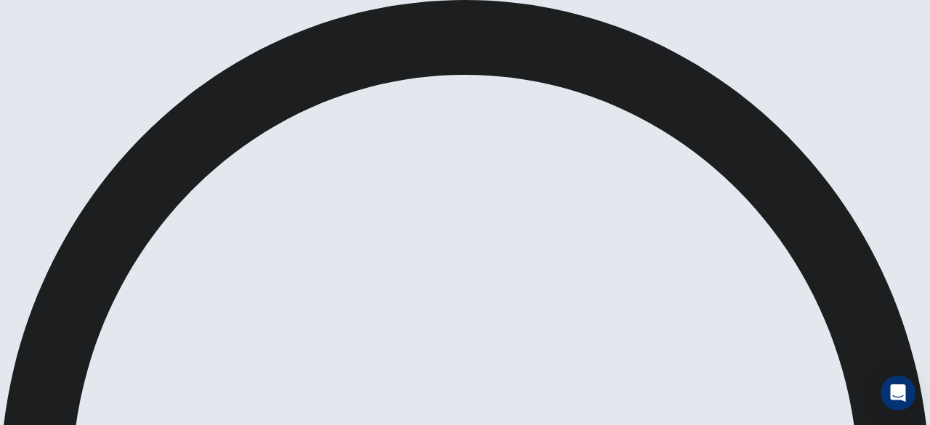
type input "*"
drag, startPoint x: 642, startPoint y: 51, endPoint x: 683, endPoint y: 61, distance: 41.9
click at [683, 61] on body "This site uses cookies, as explained in our Privacy Policy . If you agree to th…" at bounding box center [465, 212] width 930 height 425
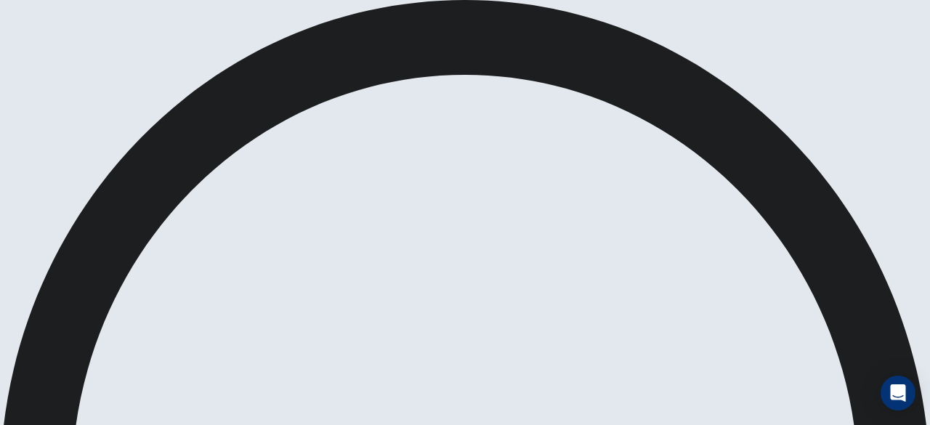
type input "***"
drag, startPoint x: 657, startPoint y: 53, endPoint x: 631, endPoint y: 56, distance: 26.3
click at [598, 39] on span at bounding box center [598, 39] width 0 height 0
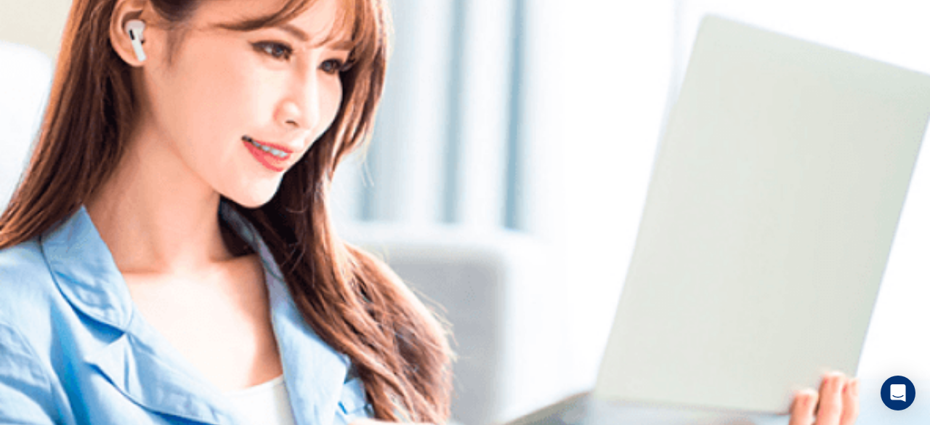
scroll to position [0, 0]
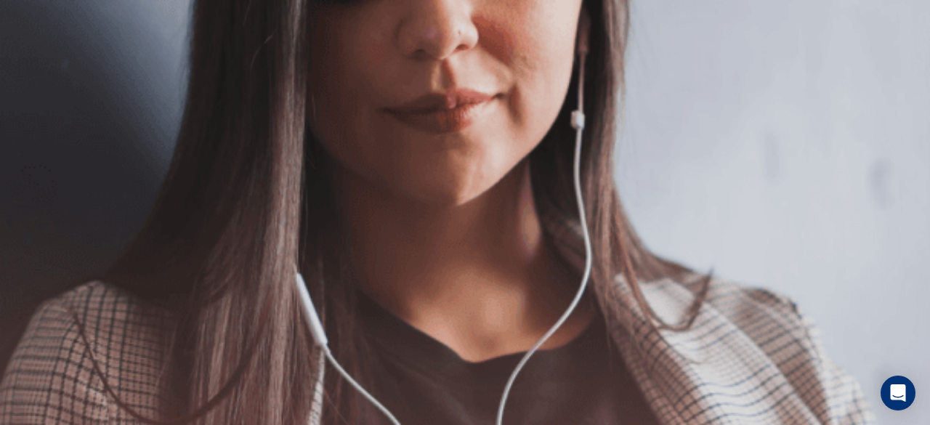
scroll to position [218, 0]
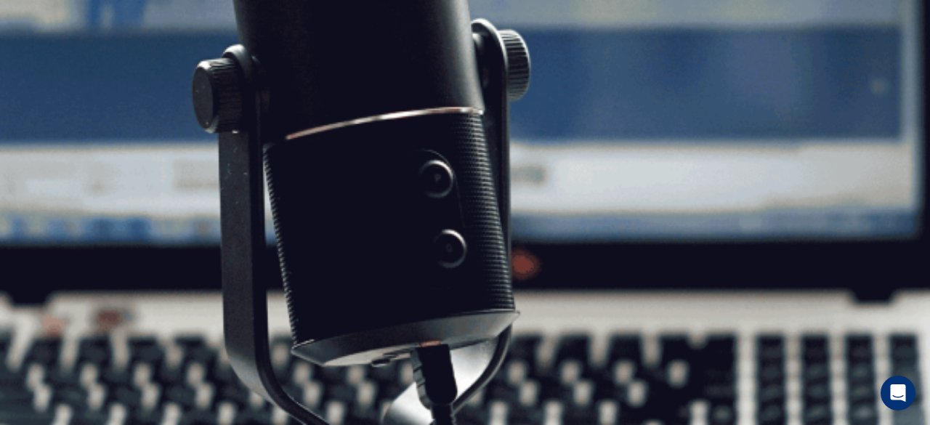
scroll to position [145, 0]
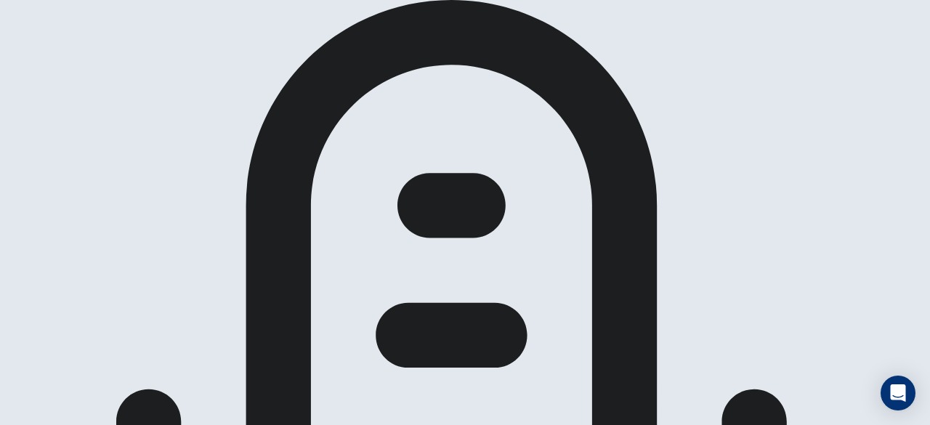
scroll to position [103, 0]
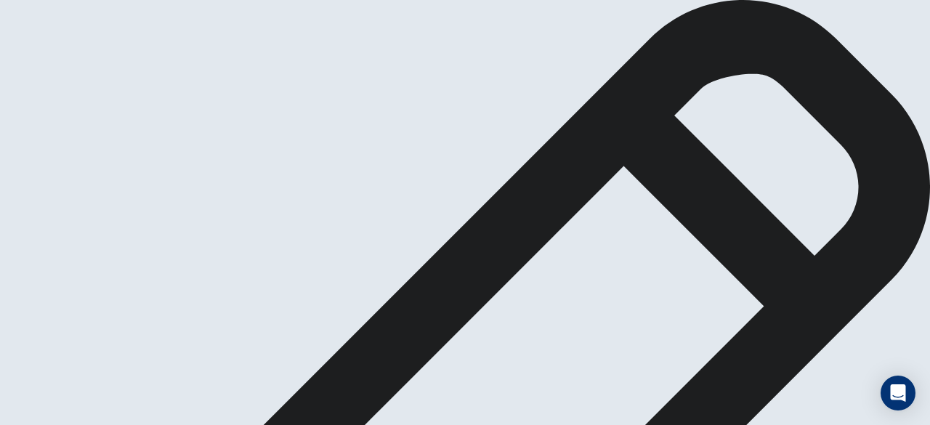
scroll to position [57, 0]
type textarea "*"
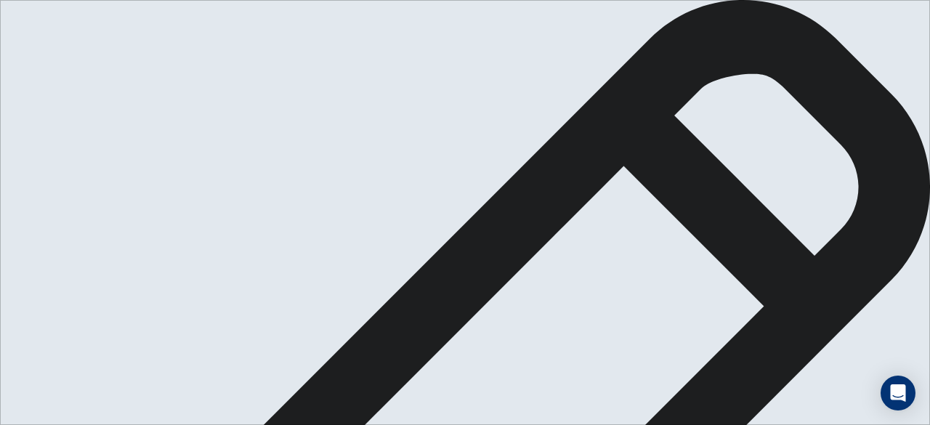
type textarea "*"
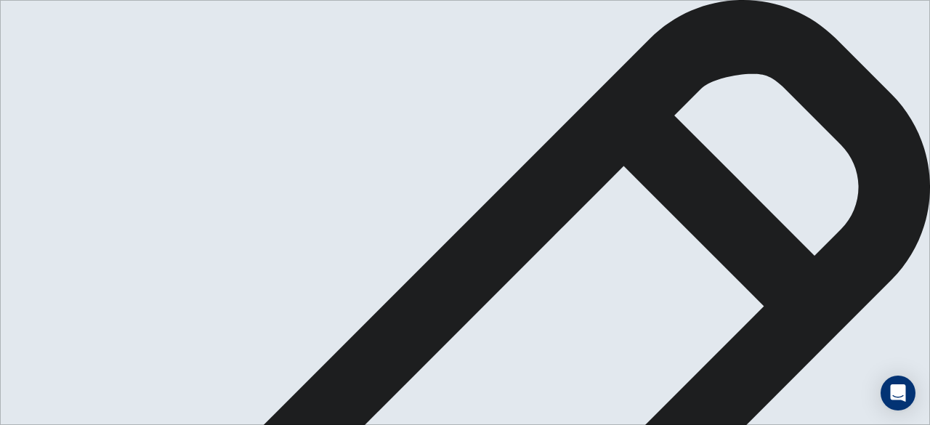
scroll to position [73, 0]
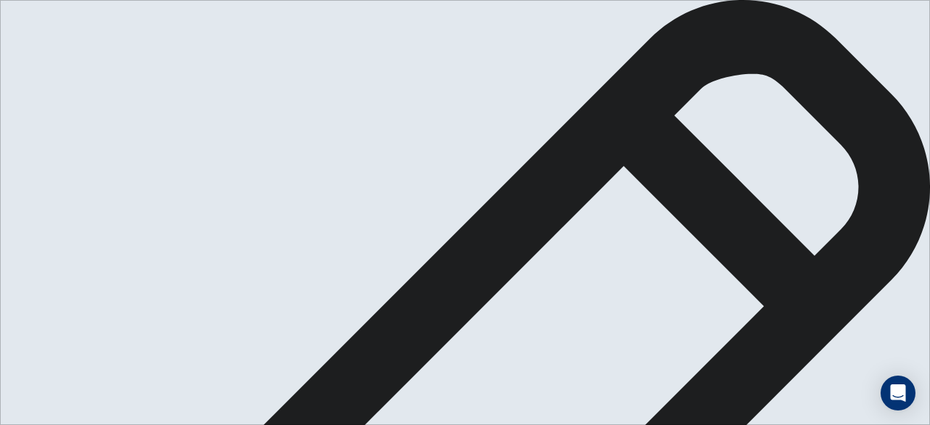
scroll to position [73, 0]
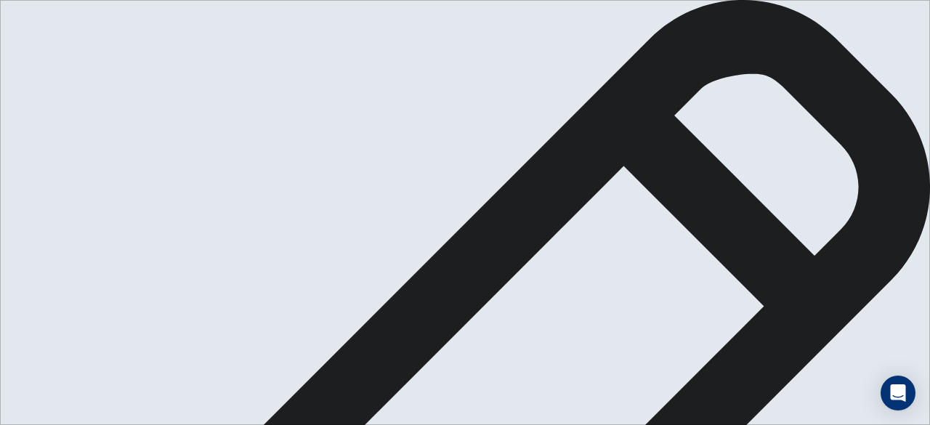
type textarea "**********"
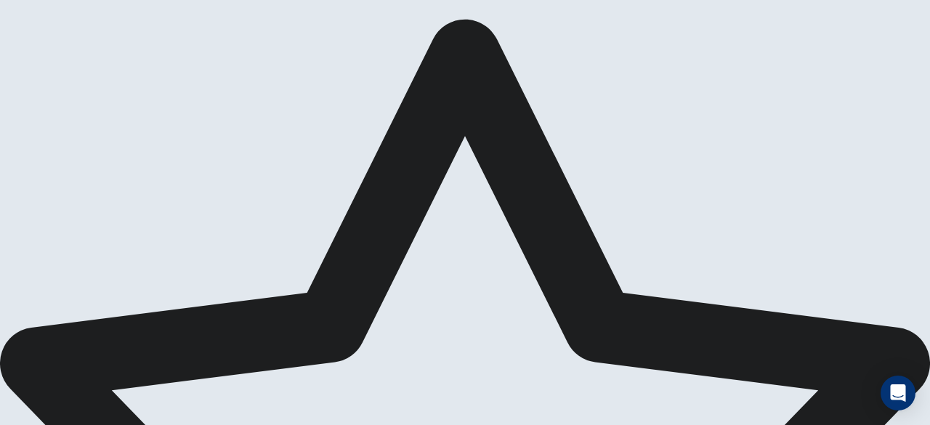
scroll to position [0, 0]
